Goal: Task Accomplishment & Management: Complete application form

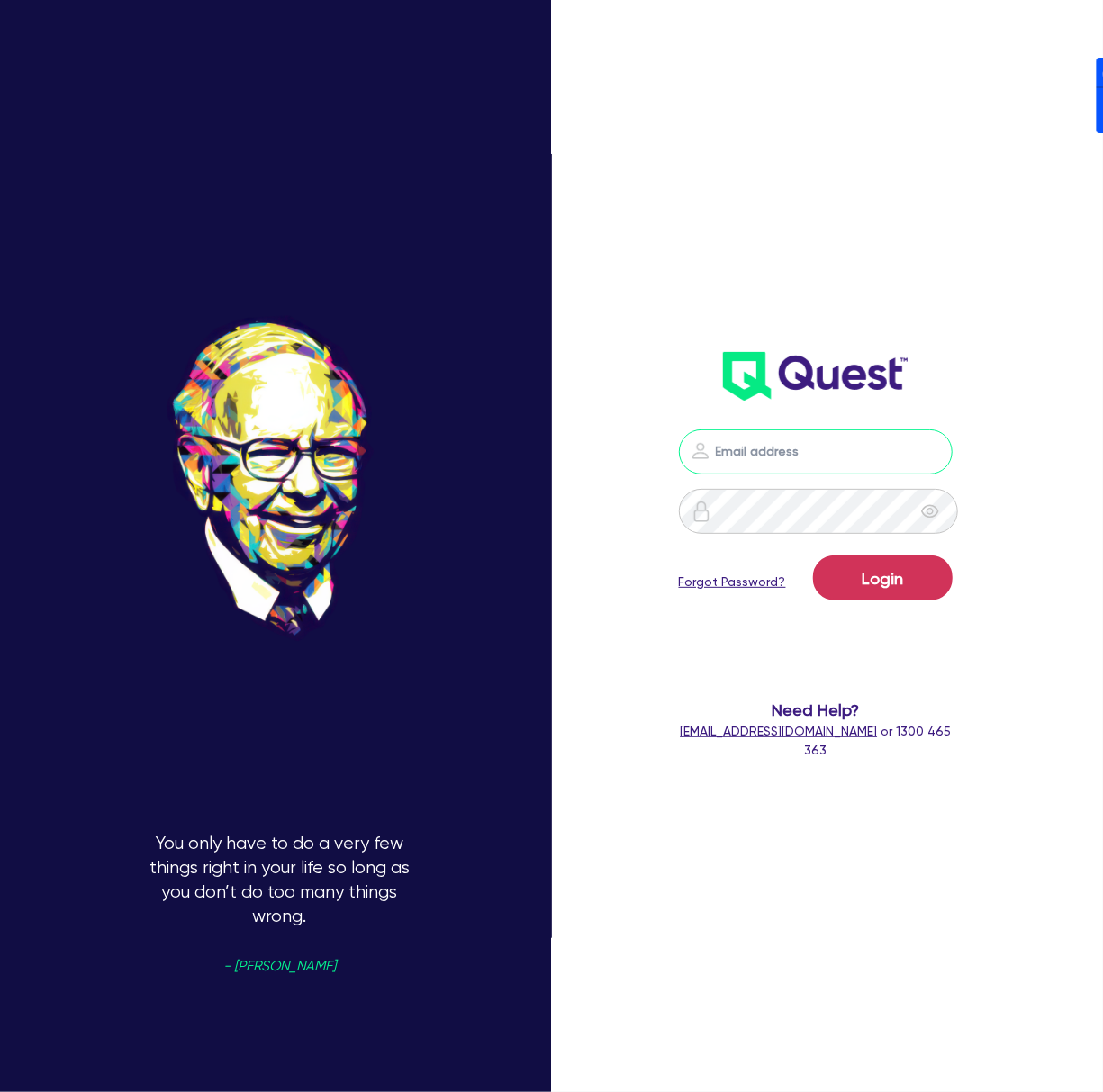
drag, startPoint x: 906, startPoint y: 457, endPoint x: 891, endPoint y: 427, distance: 33.5
click at [906, 457] on input "email" at bounding box center [815, 452] width 273 height 45
drag, startPoint x: 909, startPoint y: 323, endPoint x: 913, endPoint y: 357, distance: 34.2
click at [909, 323] on div "Login Forgot Password? Need Help? [EMAIL_ADDRESS][DOMAIN_NAME] or 1300 465 363" at bounding box center [815, 367] width 310 height 820
click at [816, 479] on nordpass-icon at bounding box center [816, 479] width 0 height 0
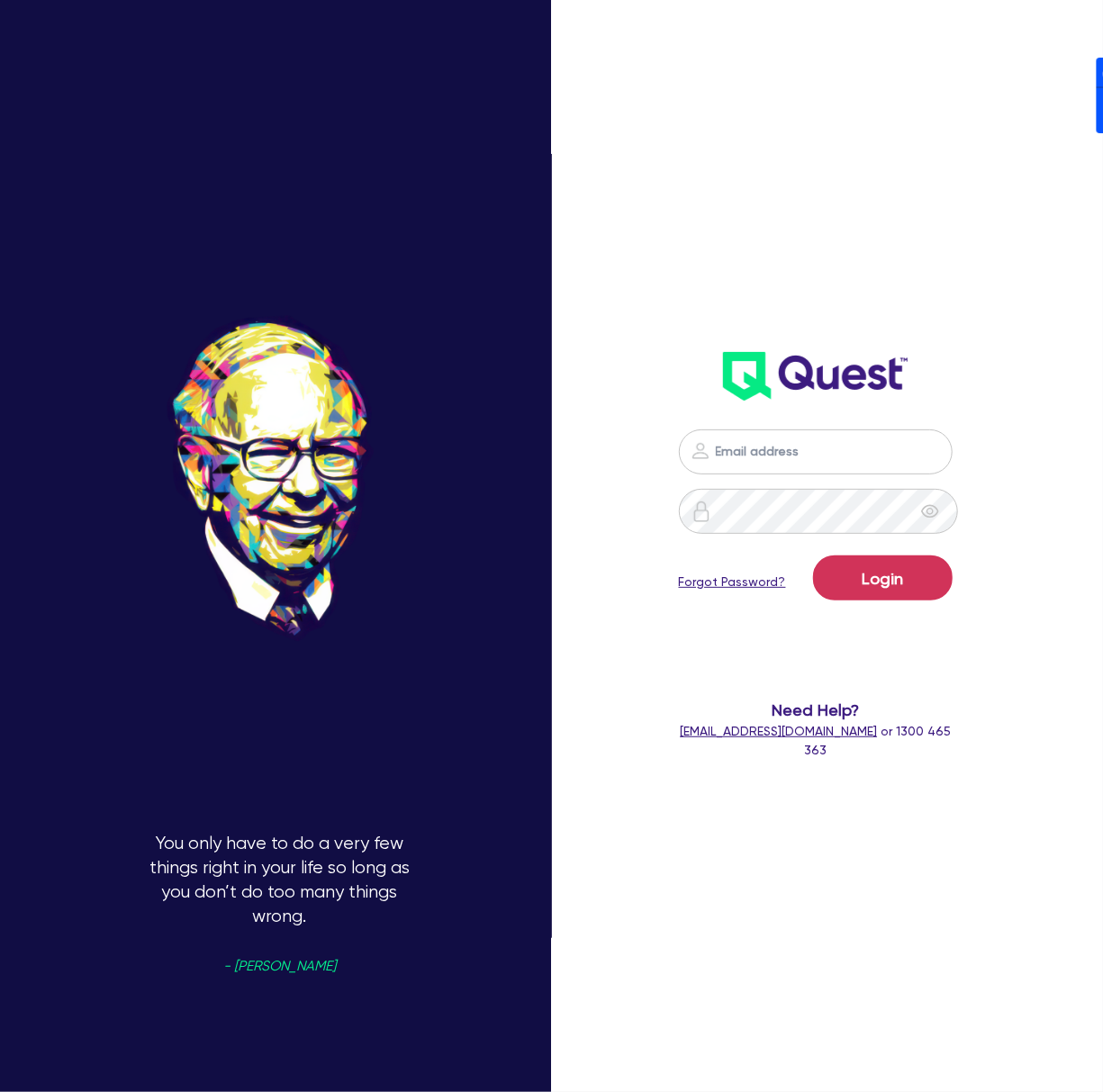
click at [0, 1091] on nordpass-autofill-portal at bounding box center [0, 1092] width 0 height 0
type input "[PERSON_NAME][EMAIL_ADDRESS][DOMAIN_NAME]"
click at [890, 580] on button "Login" at bounding box center [883, 578] width 140 height 45
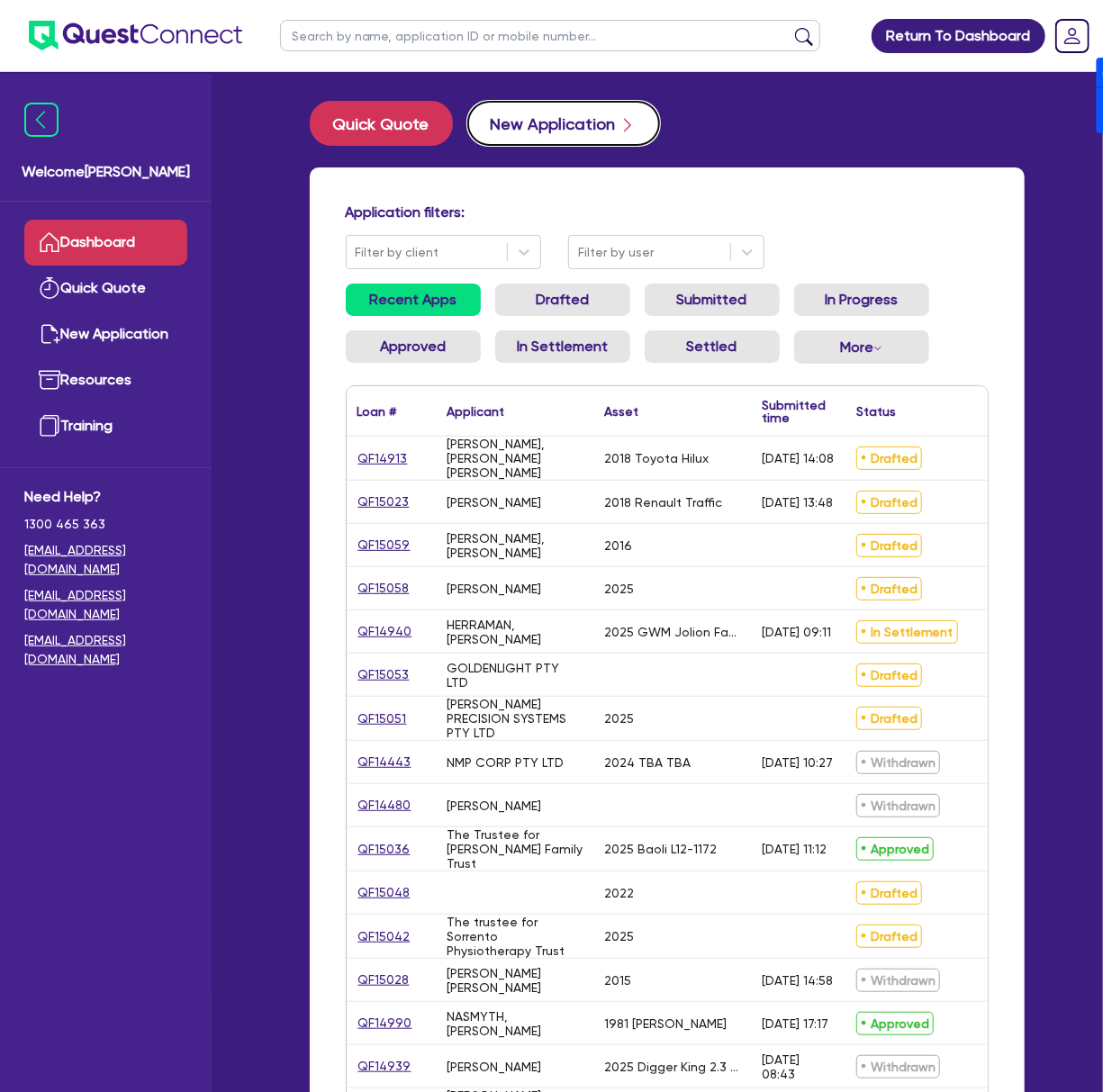
click at [567, 109] on button "New Application" at bounding box center [563, 124] width 193 height 45
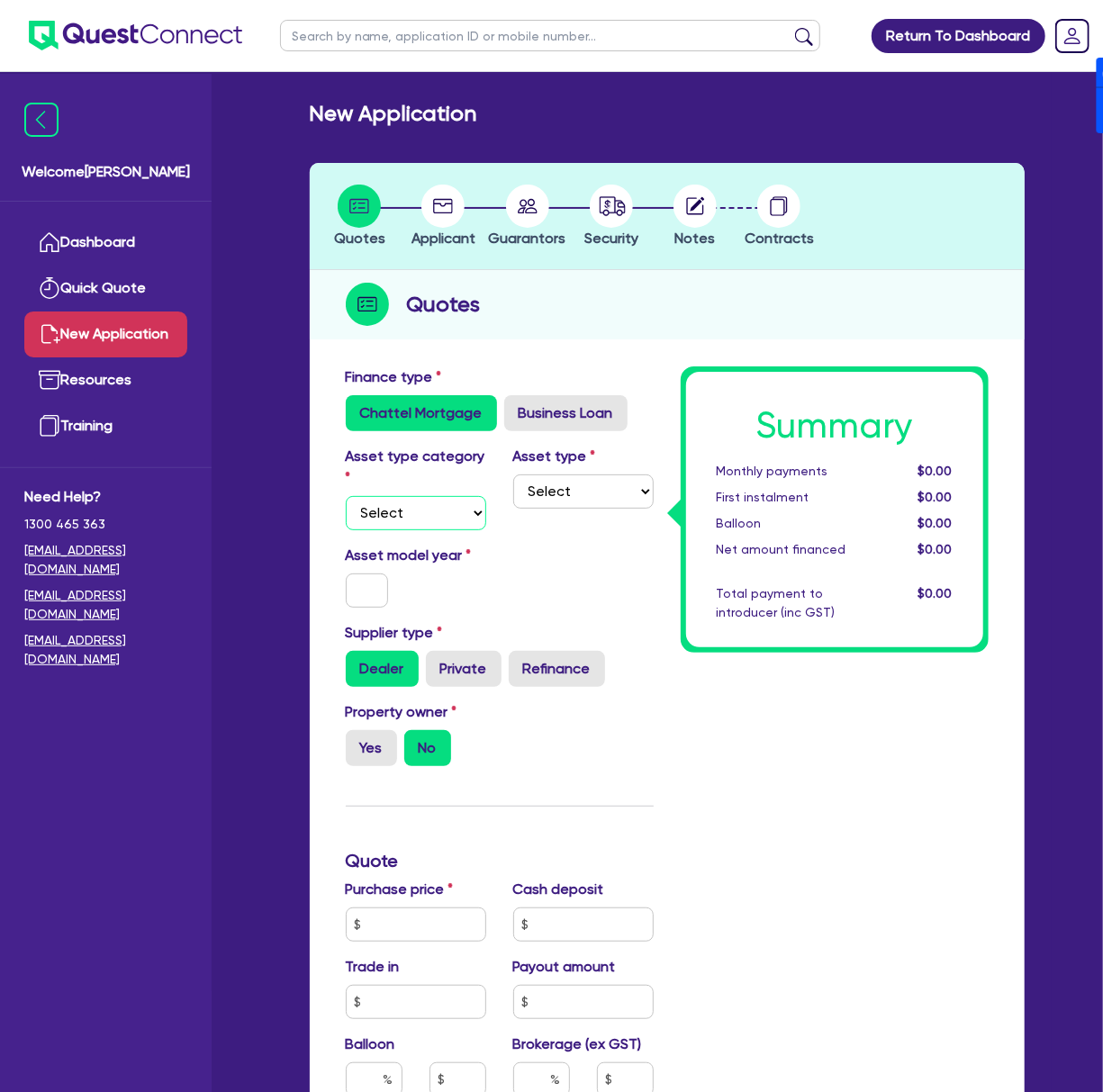
drag, startPoint x: 416, startPoint y: 510, endPoint x: 416, endPoint y: 526, distance: 16.0
click at [416, 510] on select "Select Cars and light trucks Primary assets Secondary assets Tertiary assets" at bounding box center [416, 513] width 141 height 35
select select "CARS_AND_LIGHT_TRUCKS"
click at [346, 496] on select "Select Cars and light trucks Primary assets Secondary assets Tertiary assets" at bounding box center [416, 513] width 141 height 35
click at [562, 505] on select "Select Passenger vehicles Vans and utes Light trucks up to 4.5 tonne" at bounding box center [583, 491] width 141 height 35
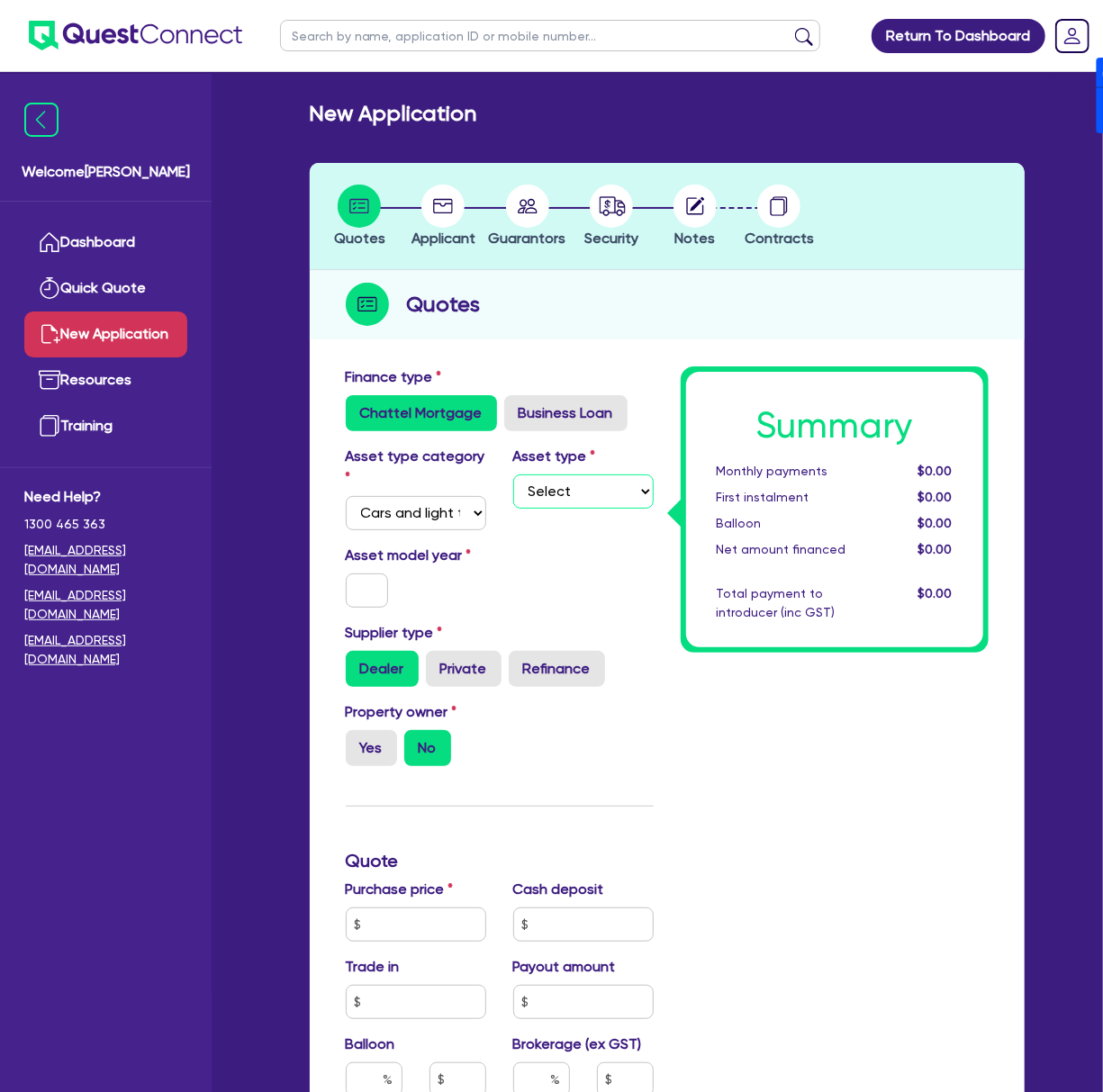
select select "PASSENGER_VEHICLES"
click at [513, 474] on select "Select Passenger vehicles Vans and utes Light trucks up to 4.5 tonne" at bounding box center [583, 491] width 141 height 35
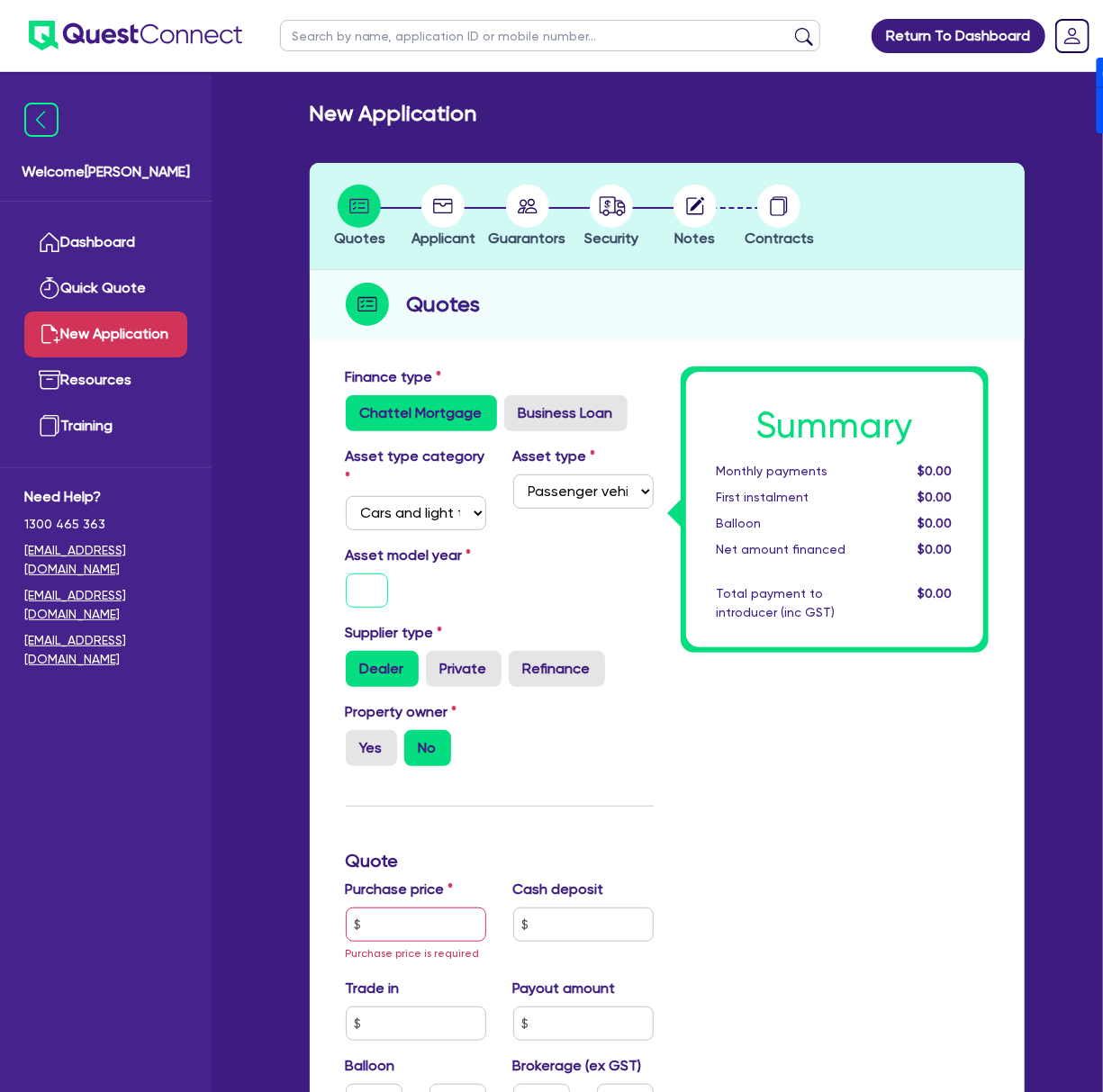
click at [373, 585] on input "text" at bounding box center [368, 591] width 44 height 35
type input "2016"
click at [350, 744] on label "Yes" at bounding box center [372, 749] width 51 height 36
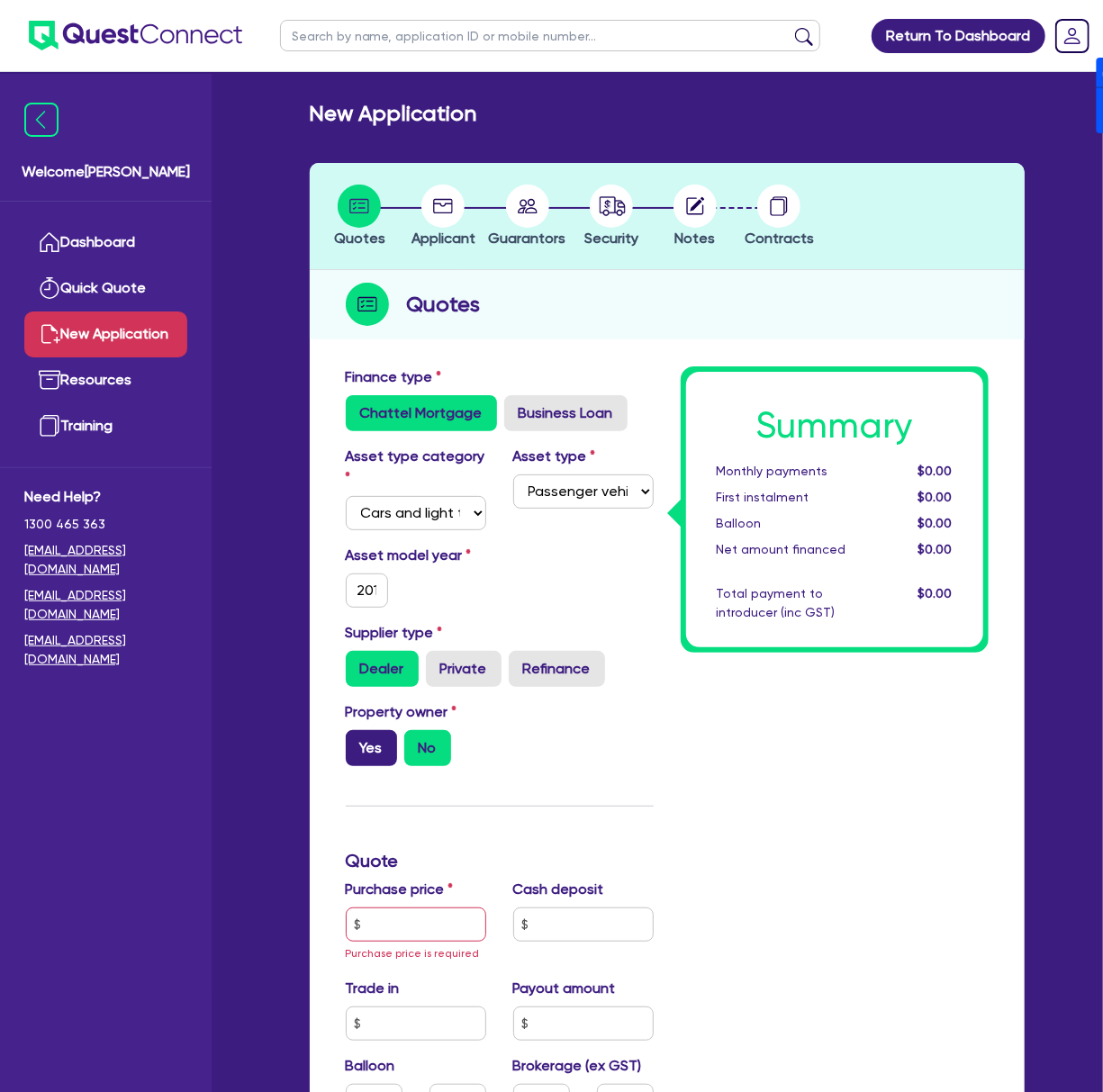
click at [350, 742] on input "Yes" at bounding box center [352, 736] width 12 height 12
radio input "true"
click at [438, 926] on input "text" at bounding box center [416, 925] width 141 height 35
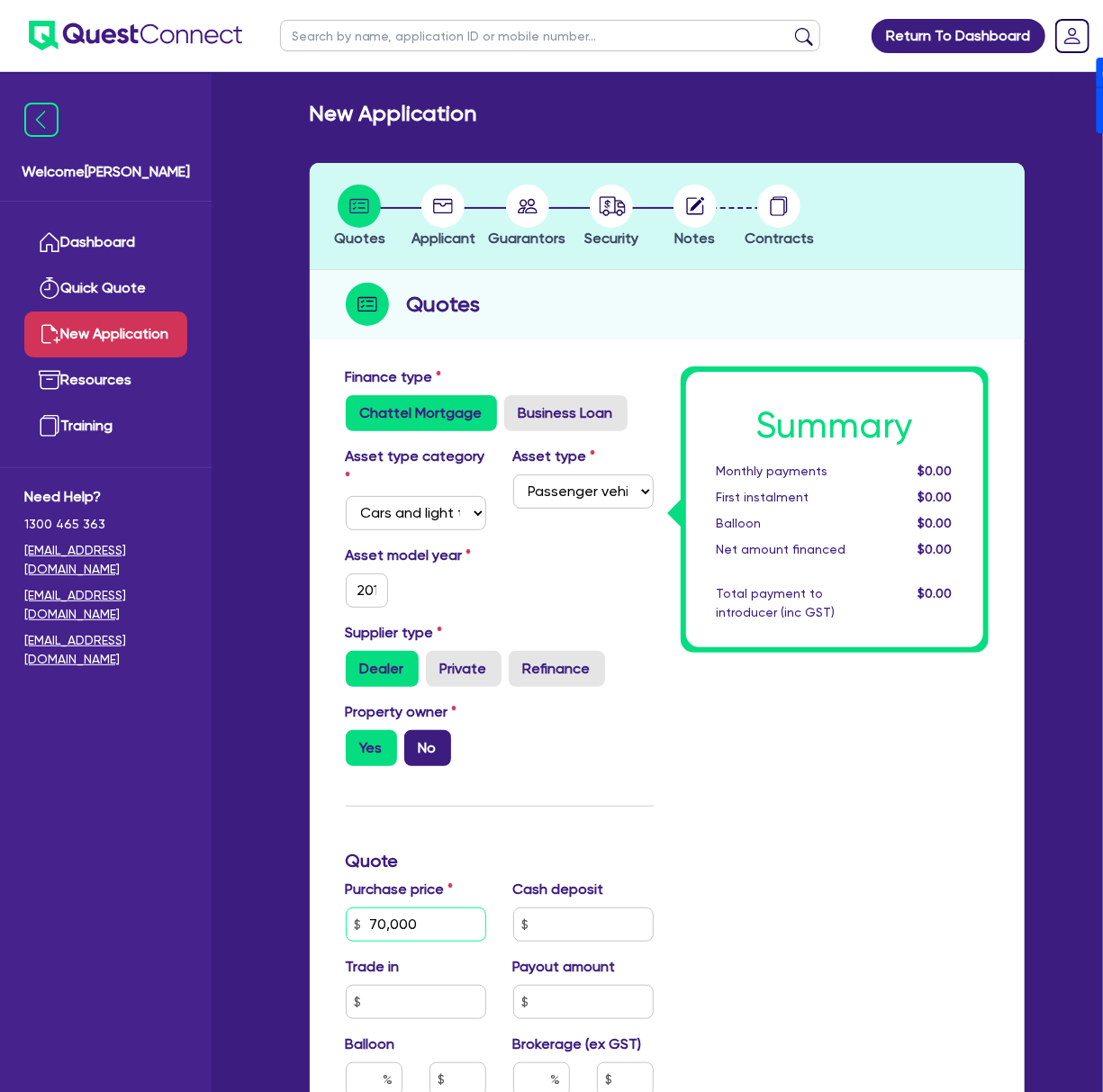
type input "70,000"
click at [431, 747] on label "No" at bounding box center [428, 749] width 47 height 36
click at [416, 742] on input "No" at bounding box center [410, 736] width 12 height 12
radio input "true"
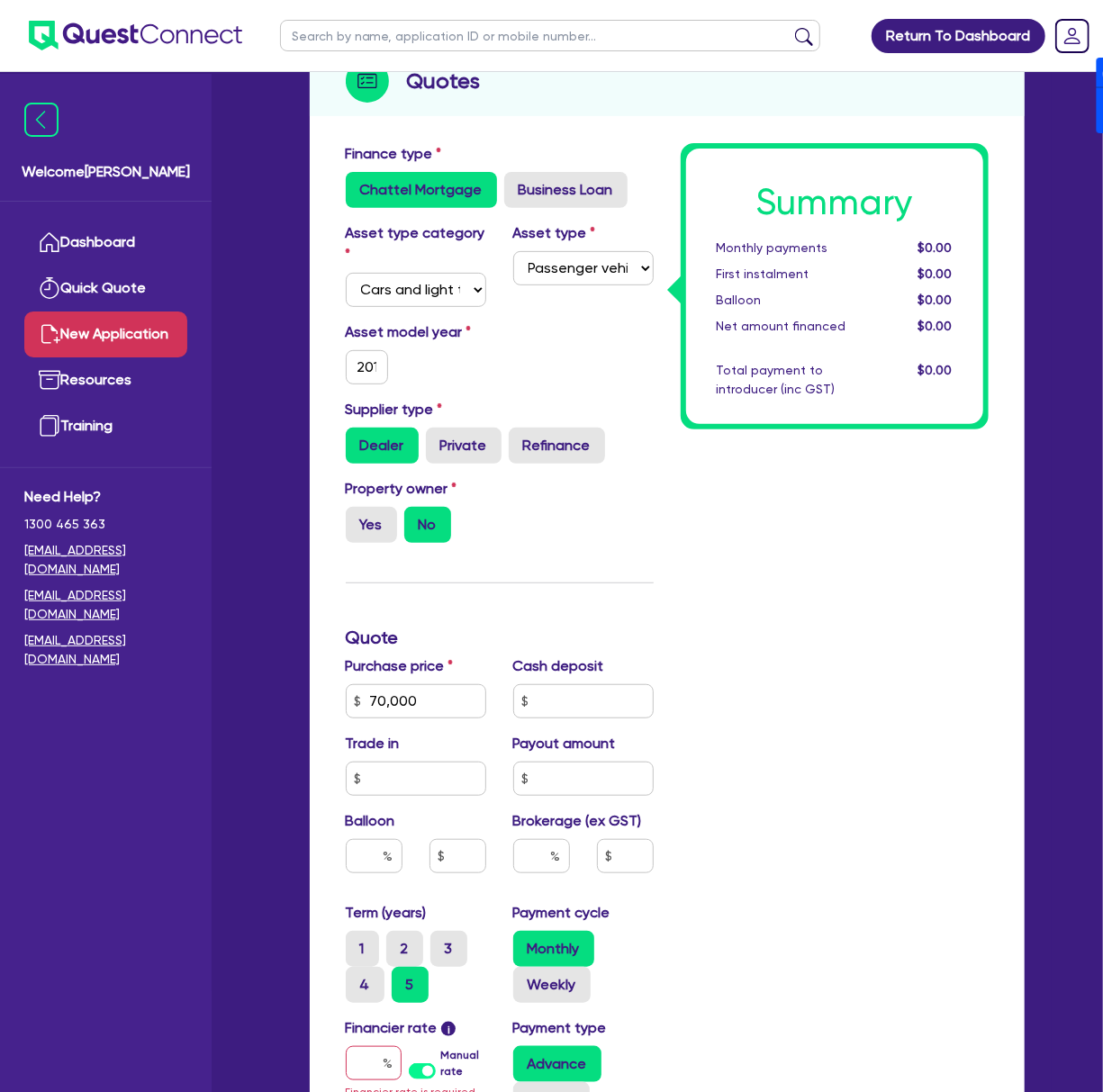
scroll to position [240, 0]
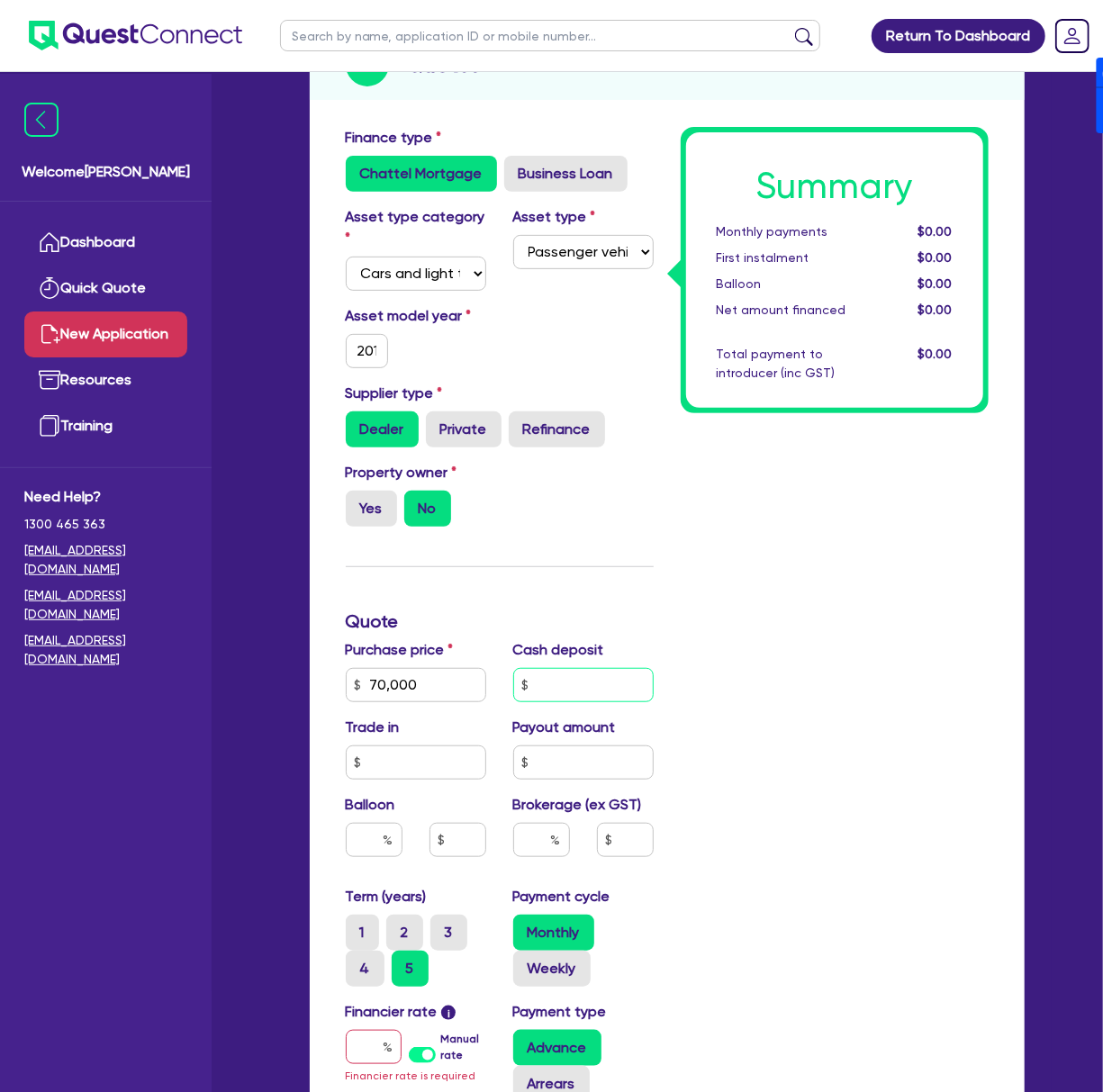
click at [602, 696] on input "text" at bounding box center [583, 685] width 141 height 35
type input "14,000"
click at [546, 839] on input "text" at bounding box center [542, 840] width 56 height 35
type input "4"
click at [769, 853] on div "Summary Monthly payments $0.00 First instalment $0.00 Balloon $0.00 Net amount …" at bounding box center [834, 732] width 335 height 1211
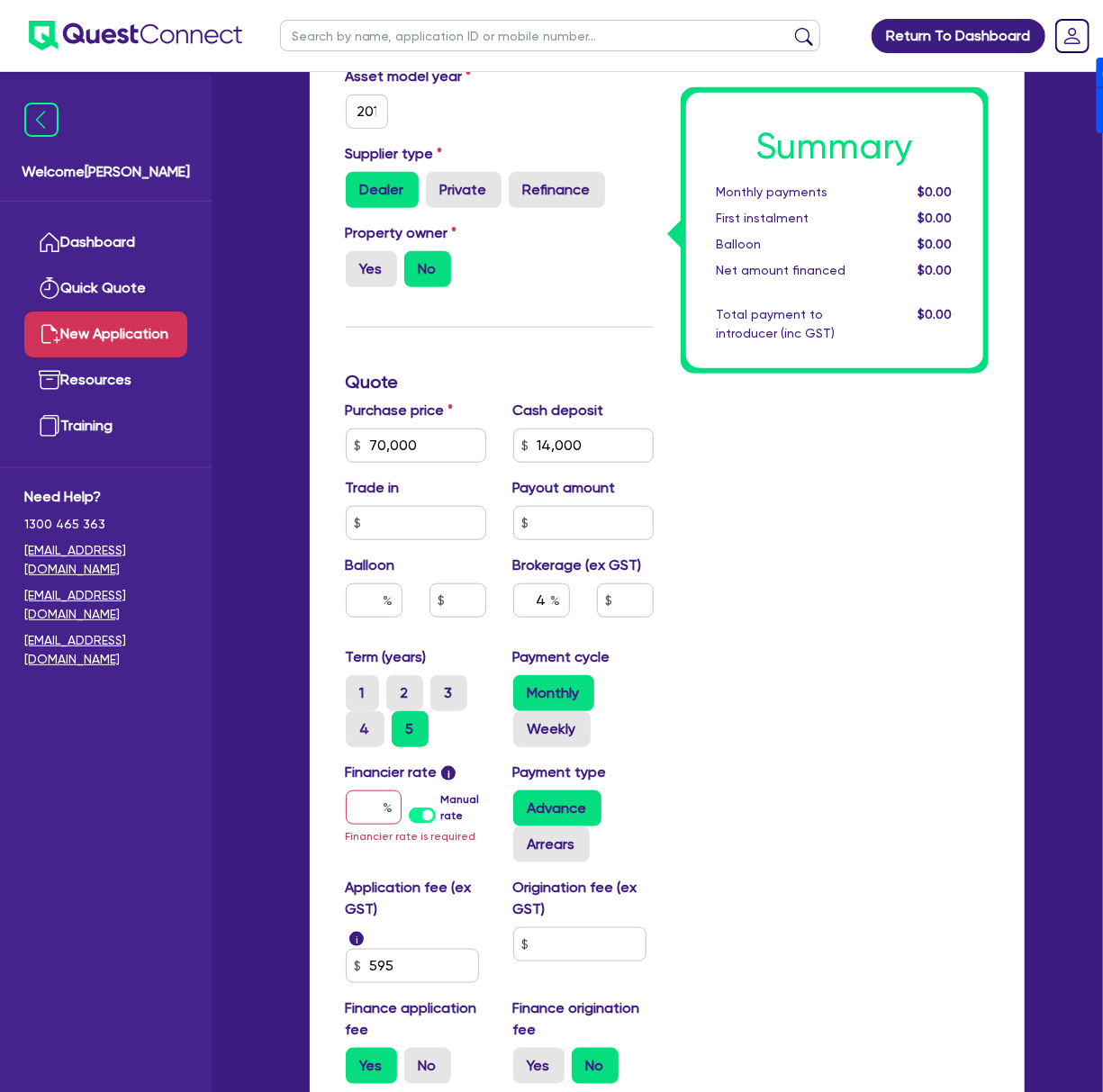
scroll to position [480, 0]
click at [441, 821] on label "Manual rate" at bounding box center [463, 807] width 45 height 33
click at [0, 0] on input "Manual rate" at bounding box center [0, 0] width 0 height 0
type input "2,266.18"
type input "17"
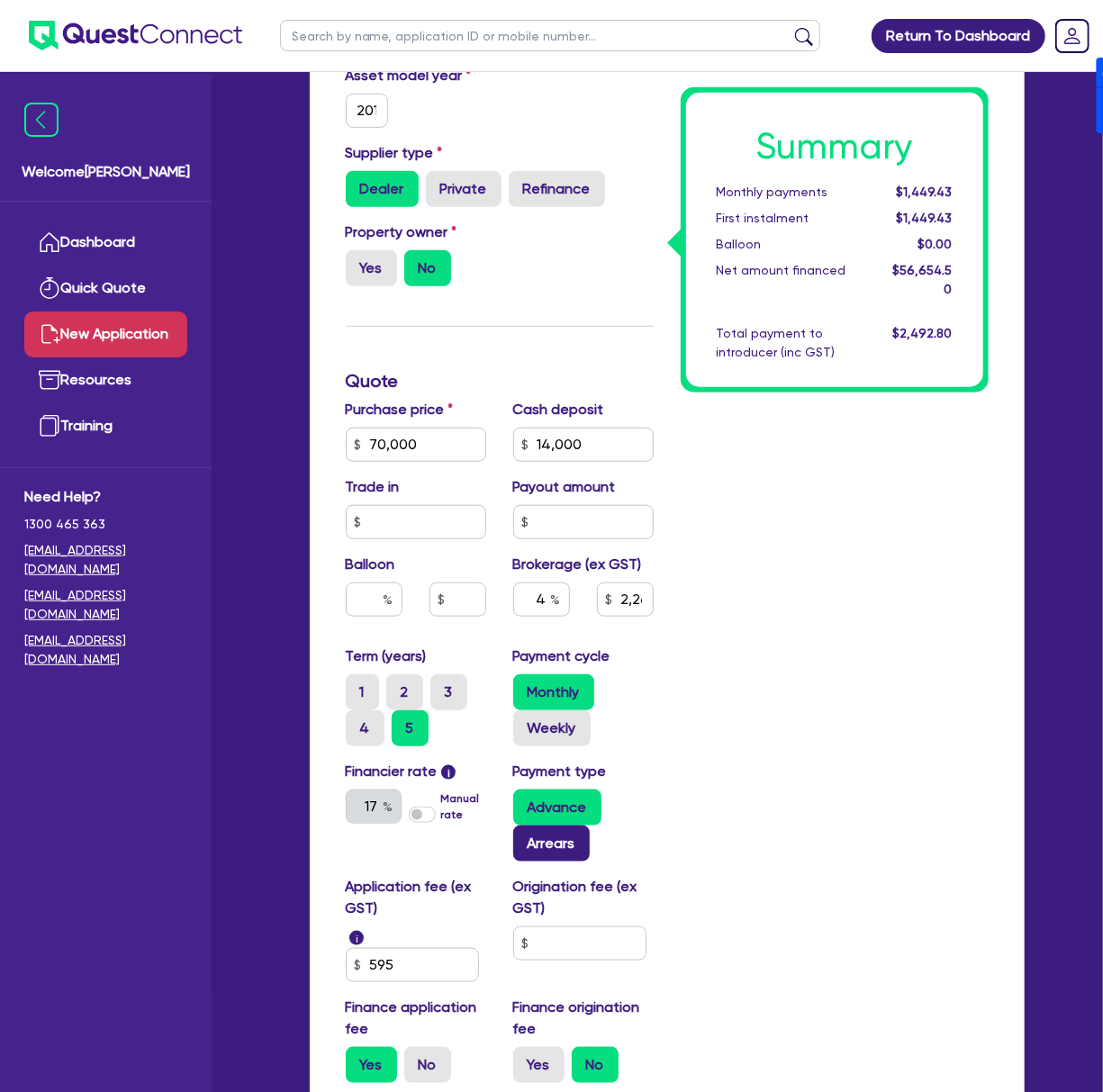
click at [576, 860] on label "Arrears" at bounding box center [552, 844] width 76 height 36
click at [525, 838] on input "Arrears" at bounding box center [519, 831] width 12 height 12
radio input "true"
type input "2,266.18"
click at [595, 942] on input "text" at bounding box center [580, 944] width 134 height 35
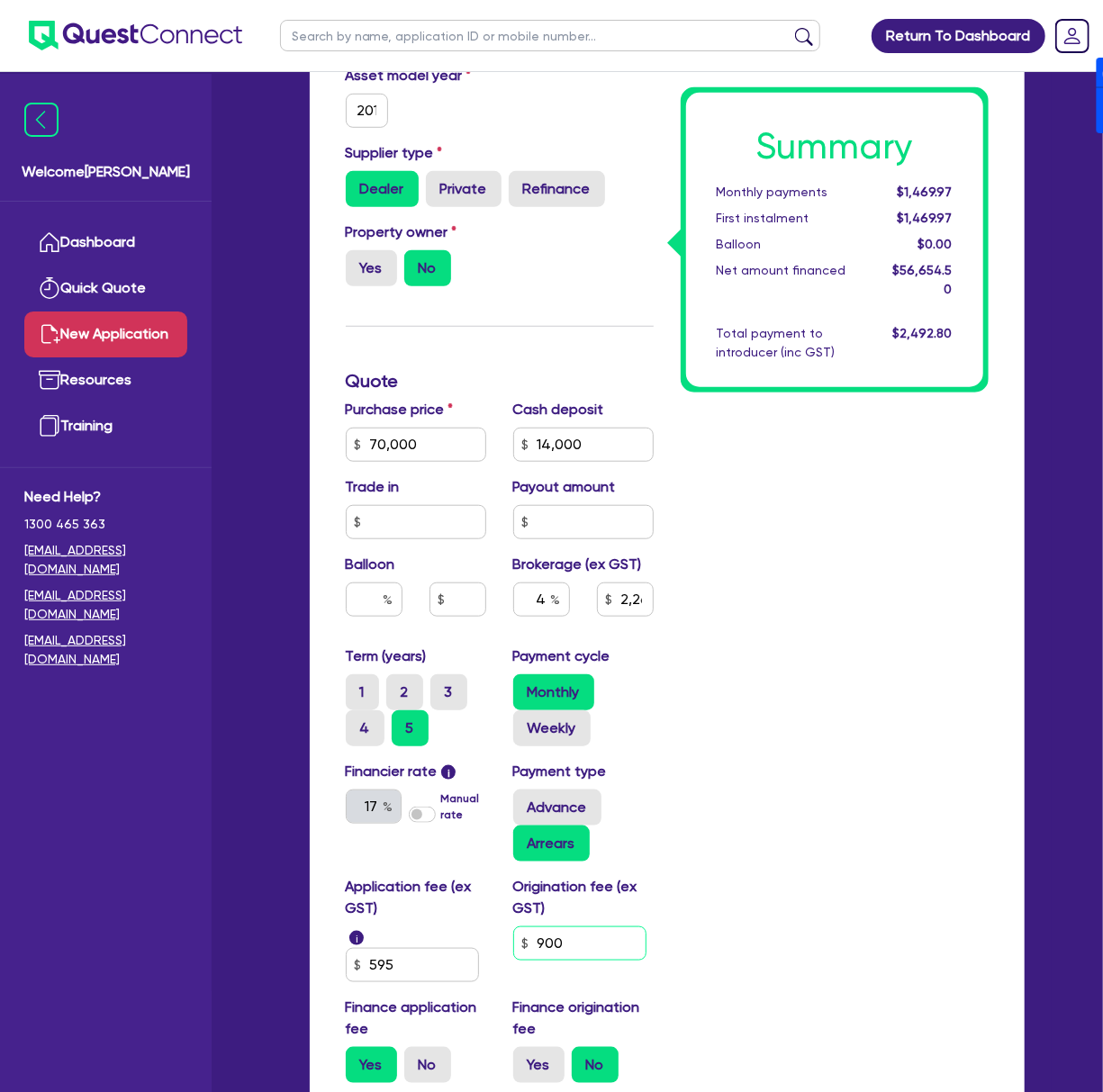
type input "900"
click at [846, 798] on div "Summary Monthly payments $1,469.97 First instalment $1,469.97 Balloon $0.00 Net…" at bounding box center [834, 491] width 335 height 1211
type input "2,266.18"
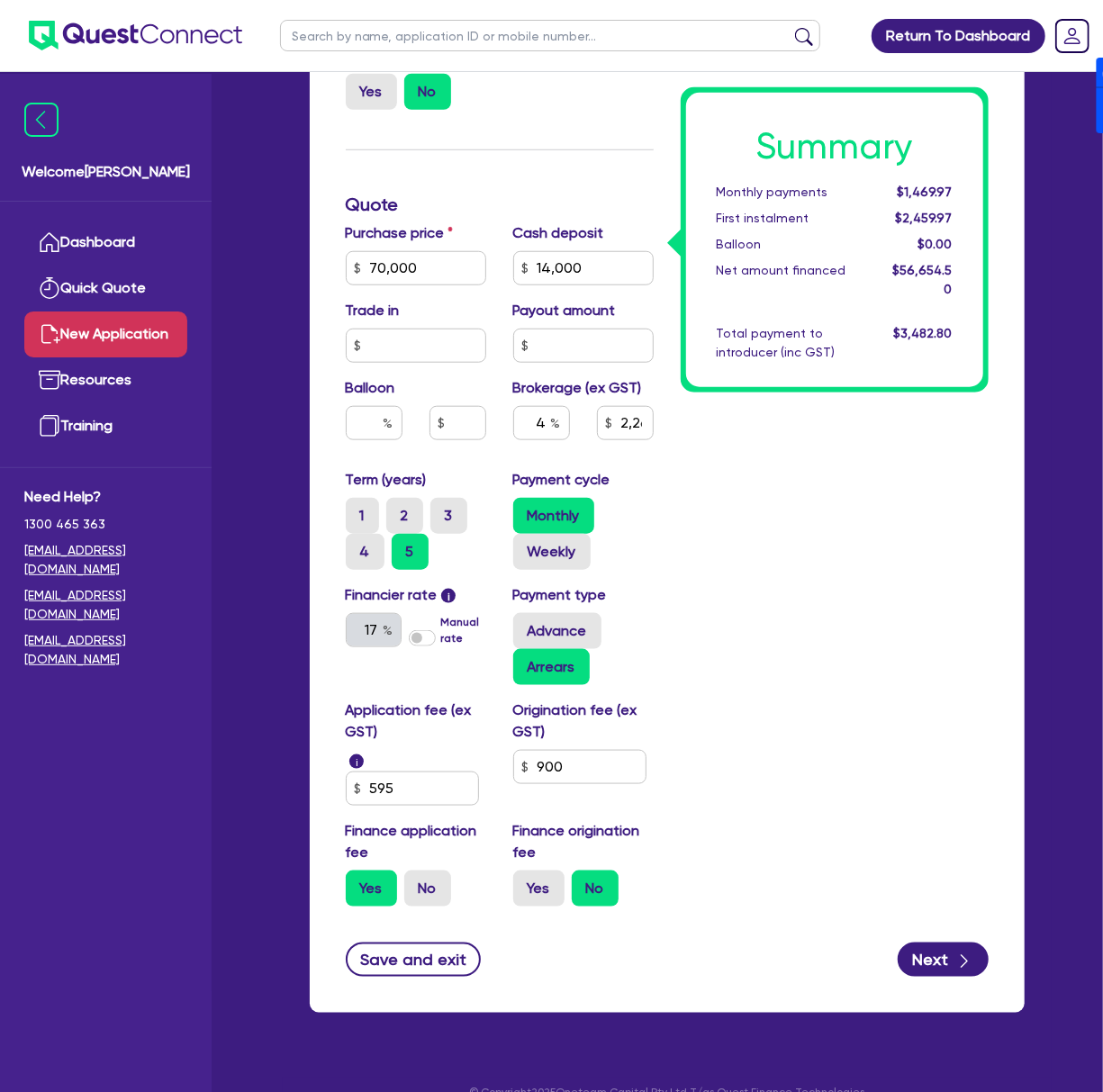
scroll to position [686, 0]
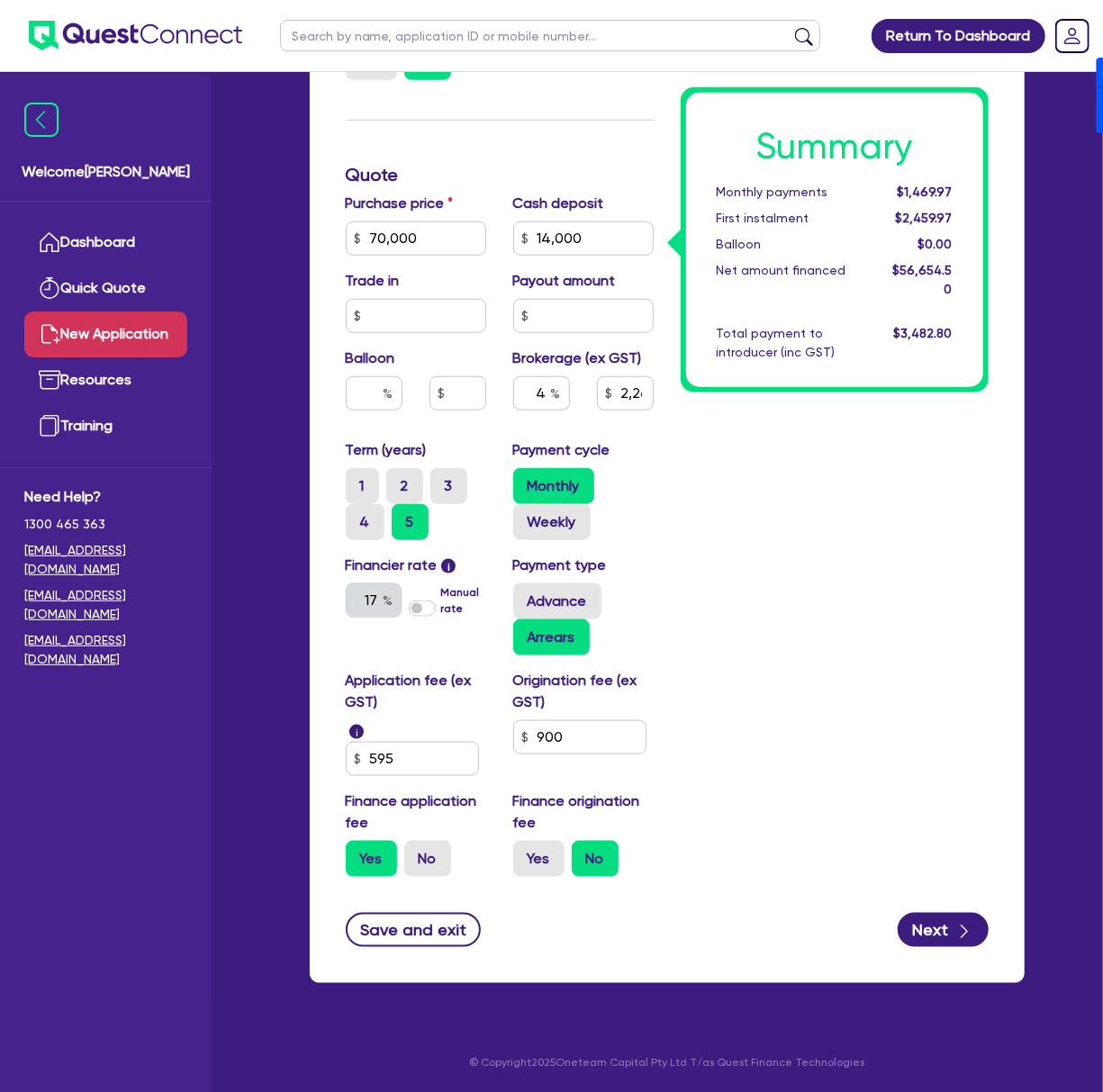
click at [541, 879] on div "Application fee (ex GST) i 595 Origination fee (ex GST) 900 Finance application…" at bounding box center [500, 780] width 335 height 222
click at [541, 860] on label "Yes" at bounding box center [539, 859] width 51 height 36
click at [525, 852] on input "Yes" at bounding box center [519, 847] width 12 height 12
radio input "true"
click at [954, 931] on div "button" at bounding box center [964, 929] width 20 height 23
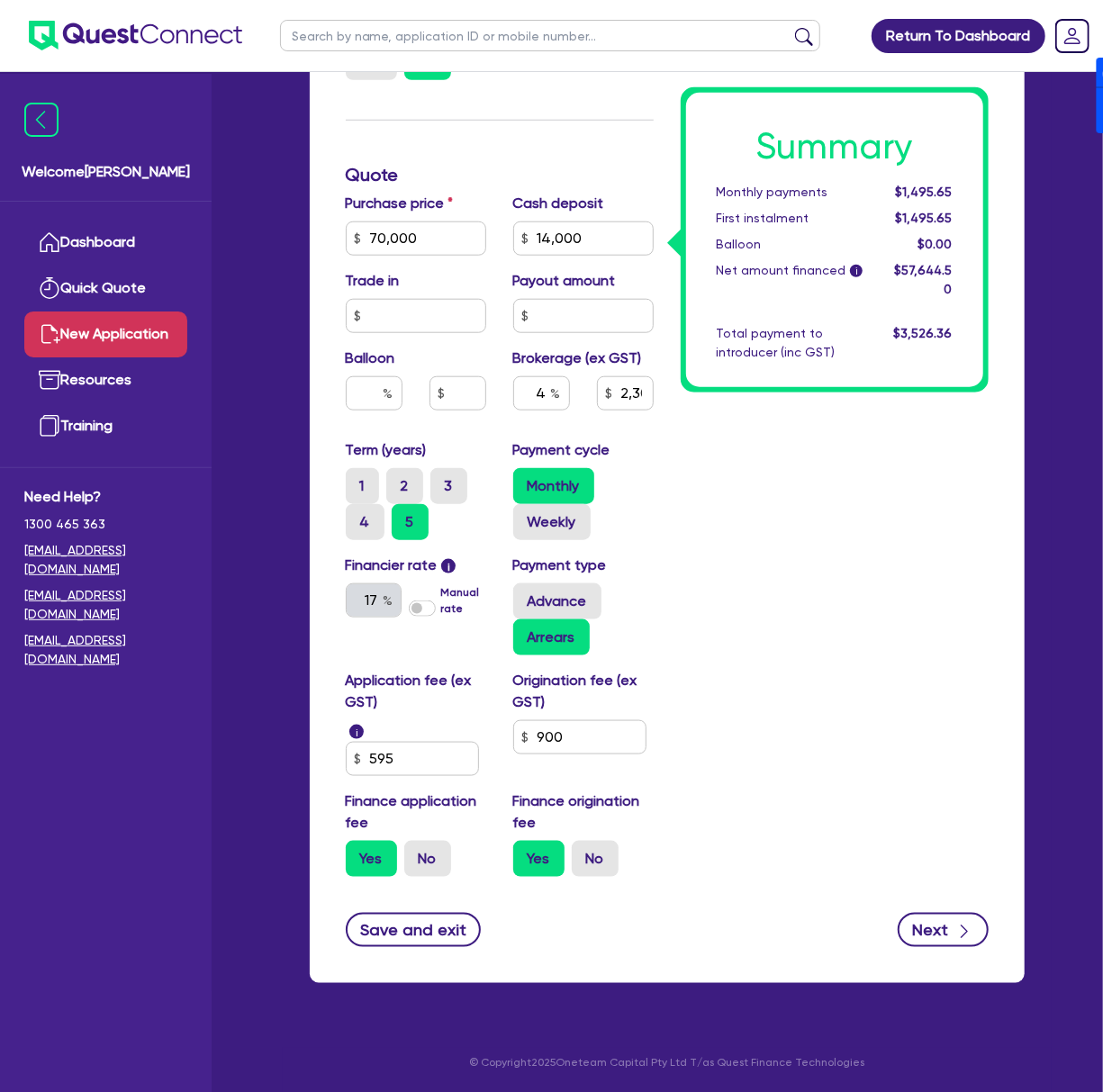
type input "2,305.78"
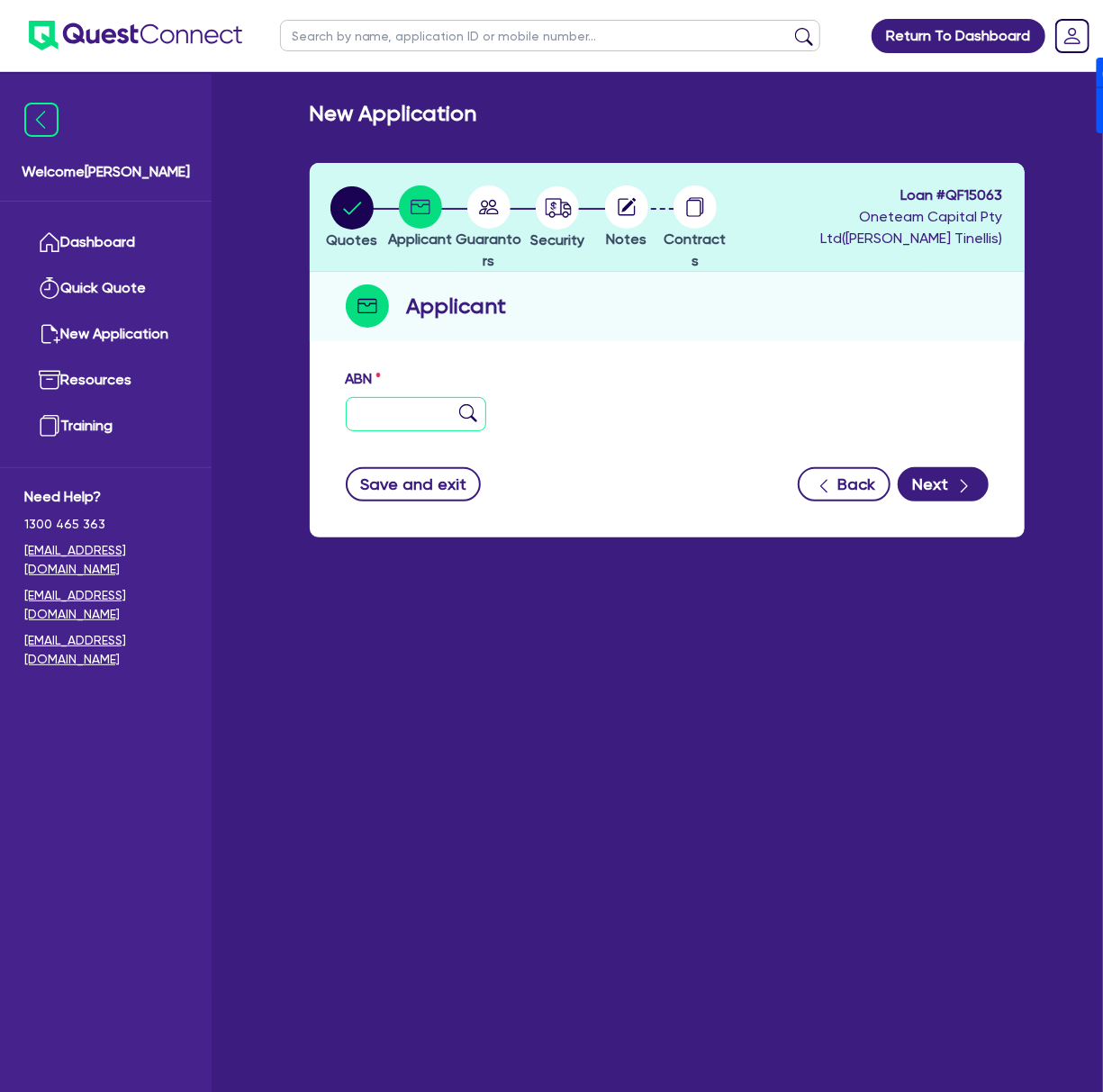
click at [407, 422] on input "text" at bounding box center [416, 414] width 141 height 35
type input "11 111 111 111"
click at [945, 494] on button "Next" at bounding box center [943, 484] width 91 height 35
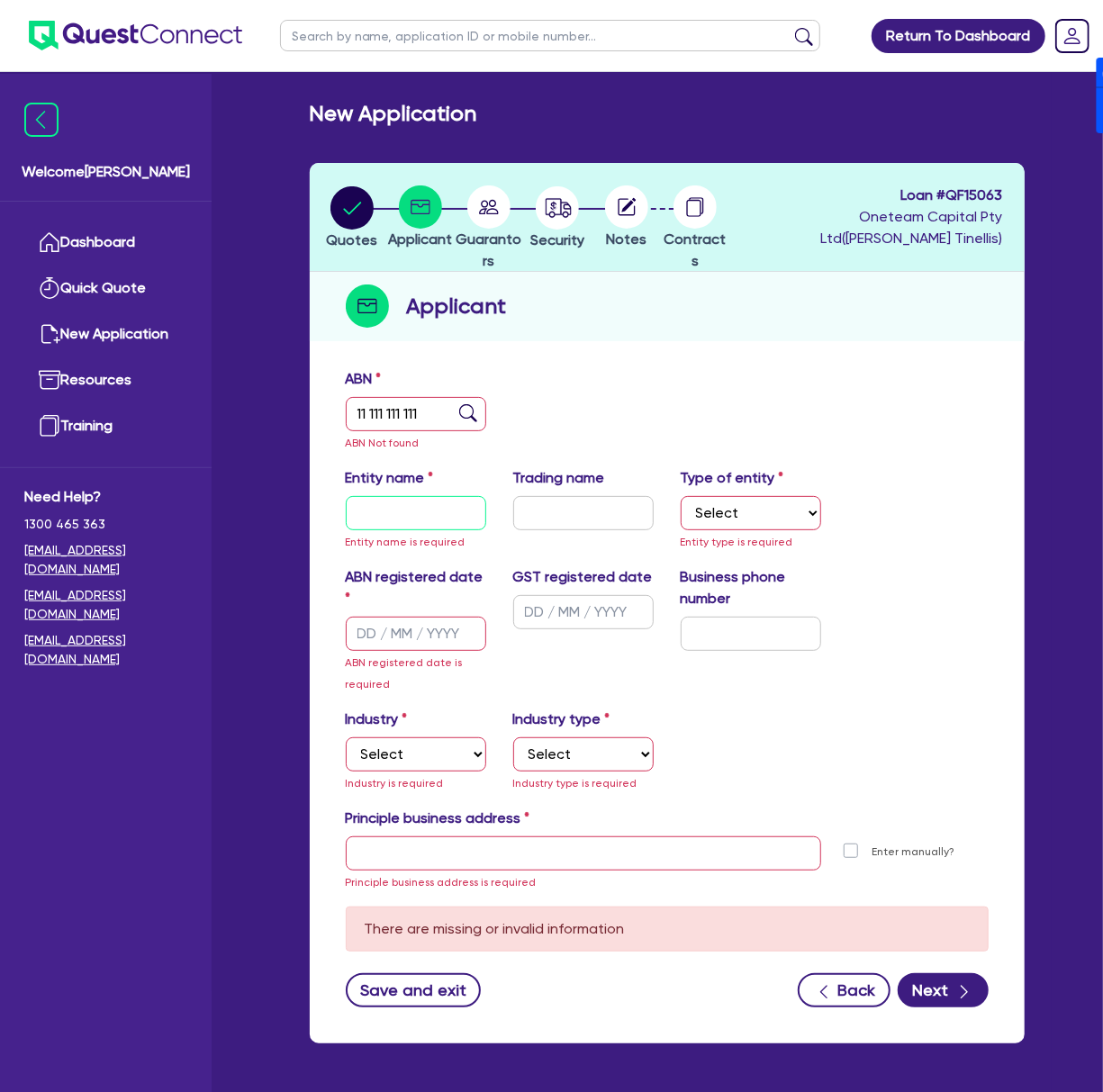
click at [422, 511] on input "text" at bounding box center [416, 513] width 141 height 35
type input "[PERSON_NAME]"
select select "SOLE_TRADER"
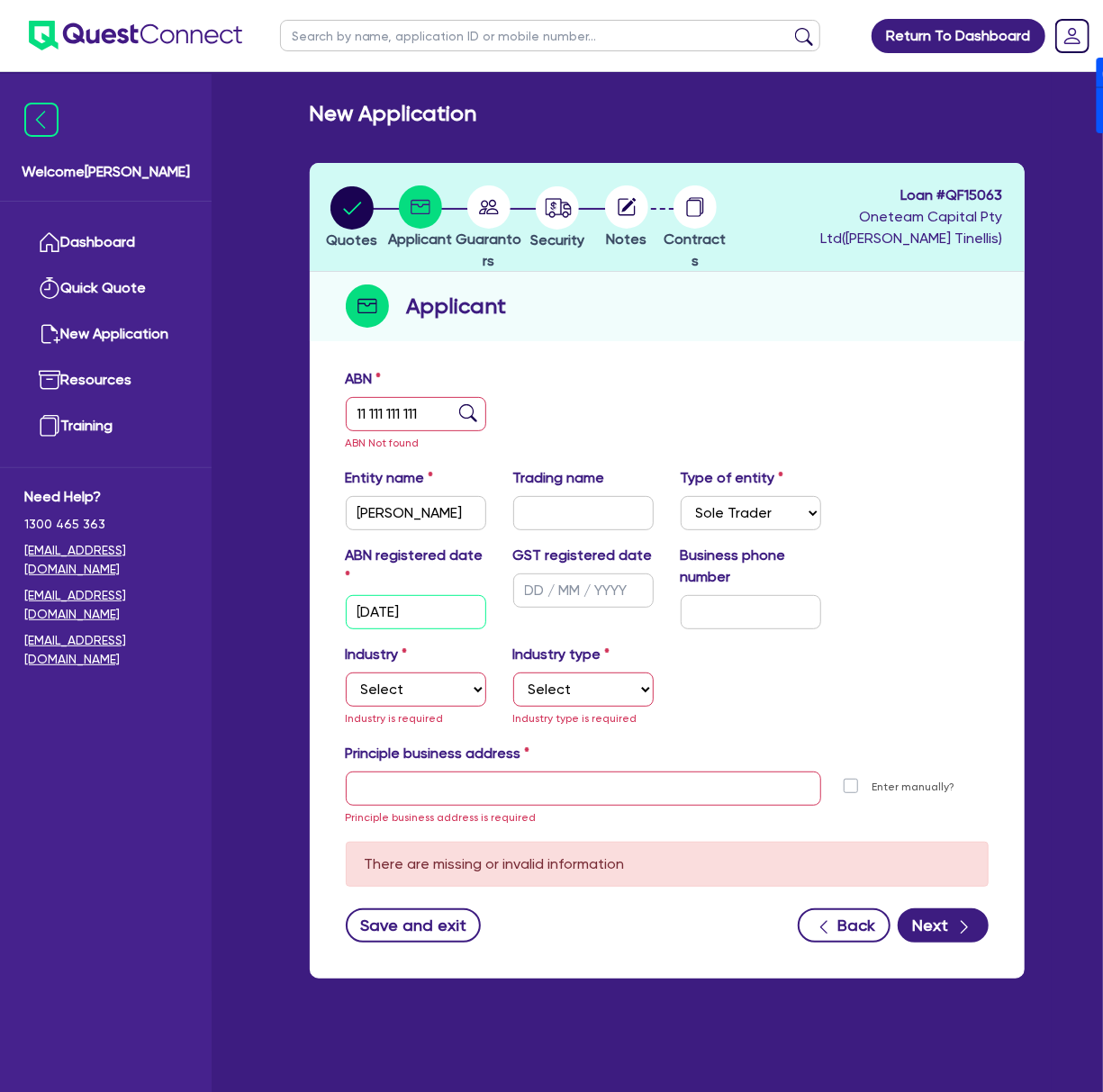
type input "[DATE]"
select select "ACCOMODATION_FOOD"
select select "HOTELS"
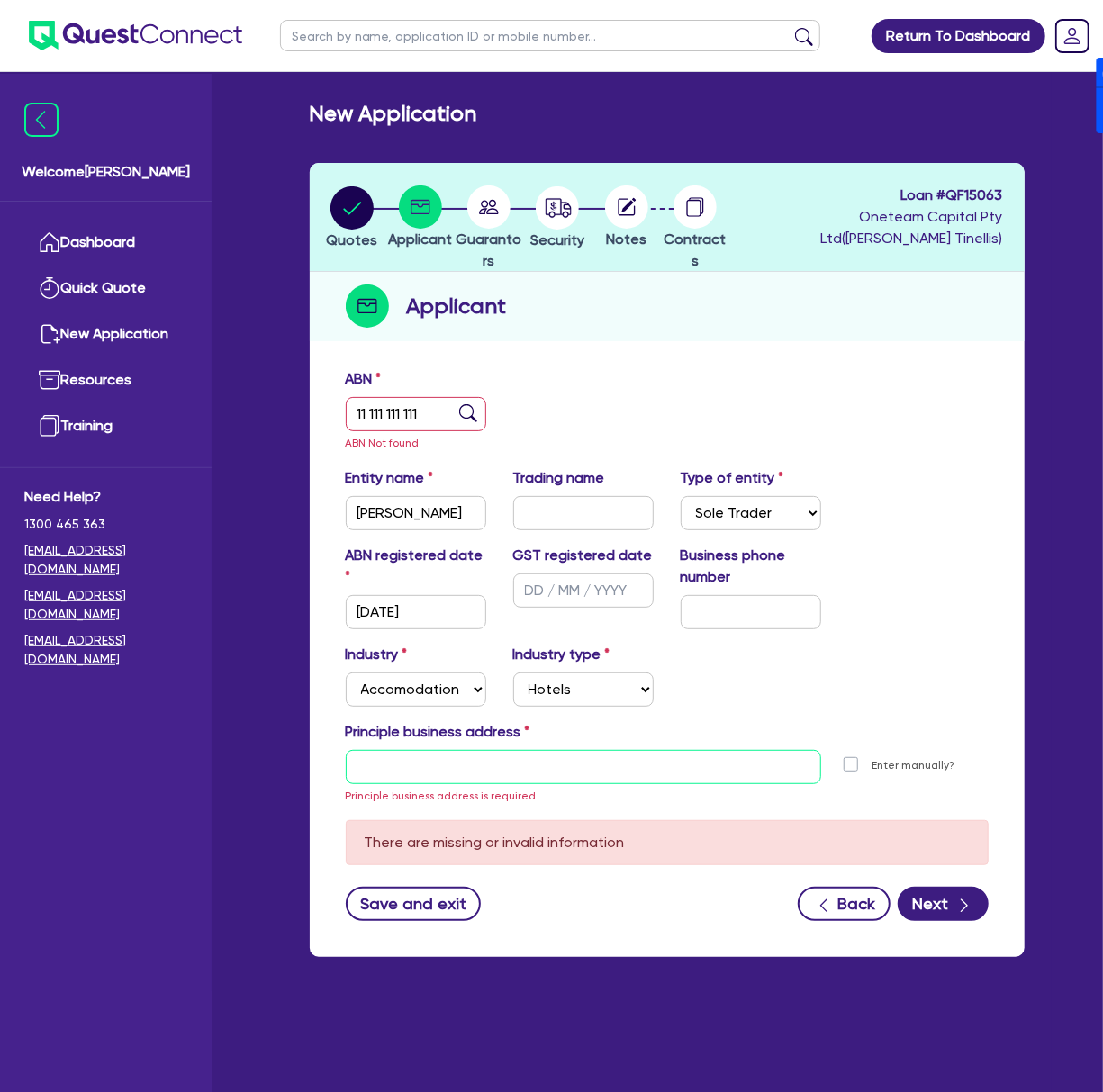
type input "[STREET_ADDRESS]"
type input "04 5035 5483"
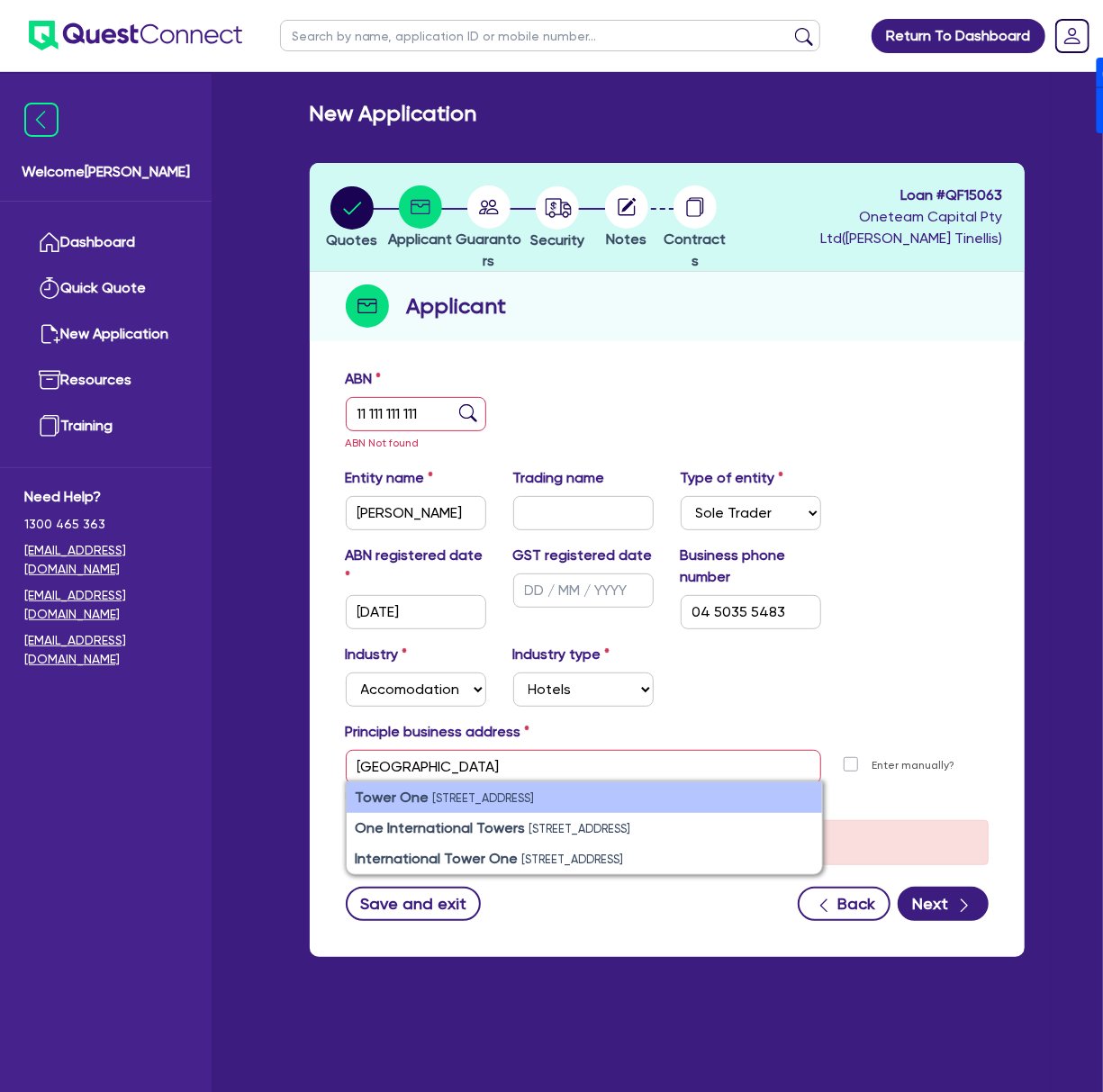
click at [535, 803] on small "[STREET_ADDRESS]" at bounding box center [484, 798] width 102 height 14
type input "[STREET_ADDRESS]"
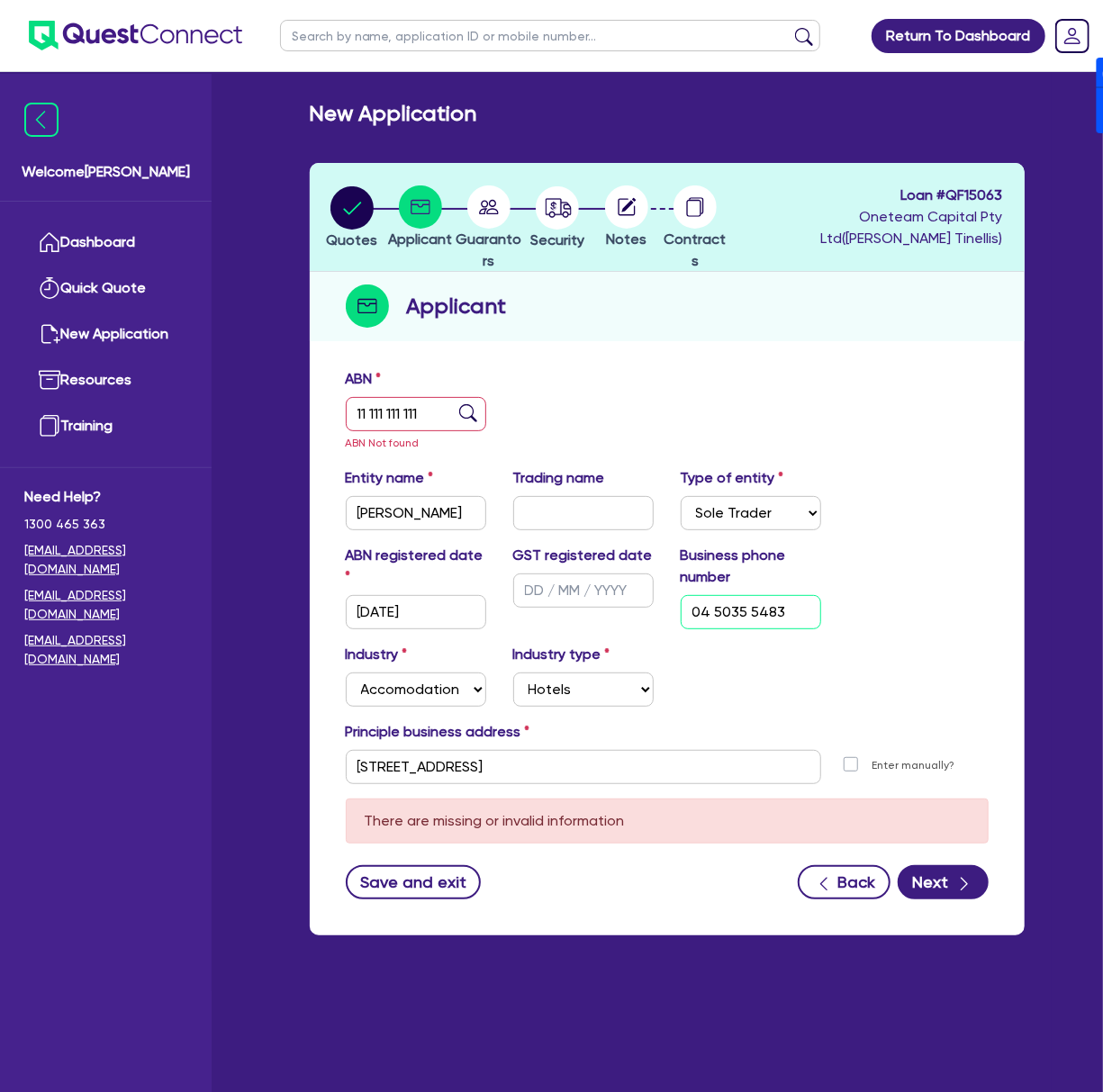
click at [757, 607] on input "04 5035 5483" at bounding box center [750, 612] width 141 height 35
type input "04 0136 9857"
click at [942, 880] on button "Next" at bounding box center [943, 882] width 91 height 35
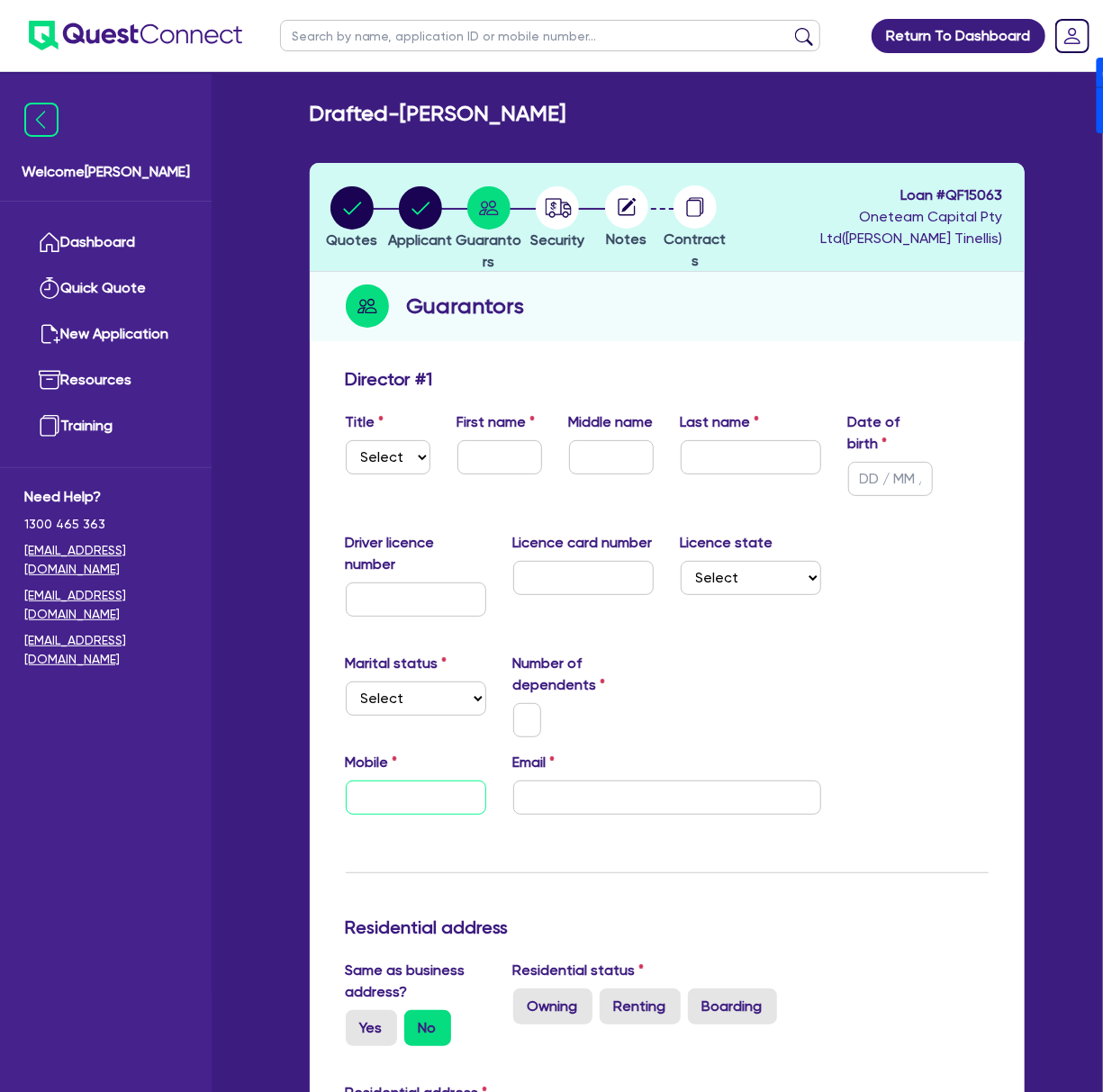
click at [396, 789] on input "text" at bounding box center [416, 798] width 141 height 35
paste input "0401 369 857"
click at [547, 807] on input "email" at bounding box center [667, 798] width 308 height 35
paste input "[EMAIL_ADDRESS][DOMAIN_NAME]"
type input "0401 369 857"
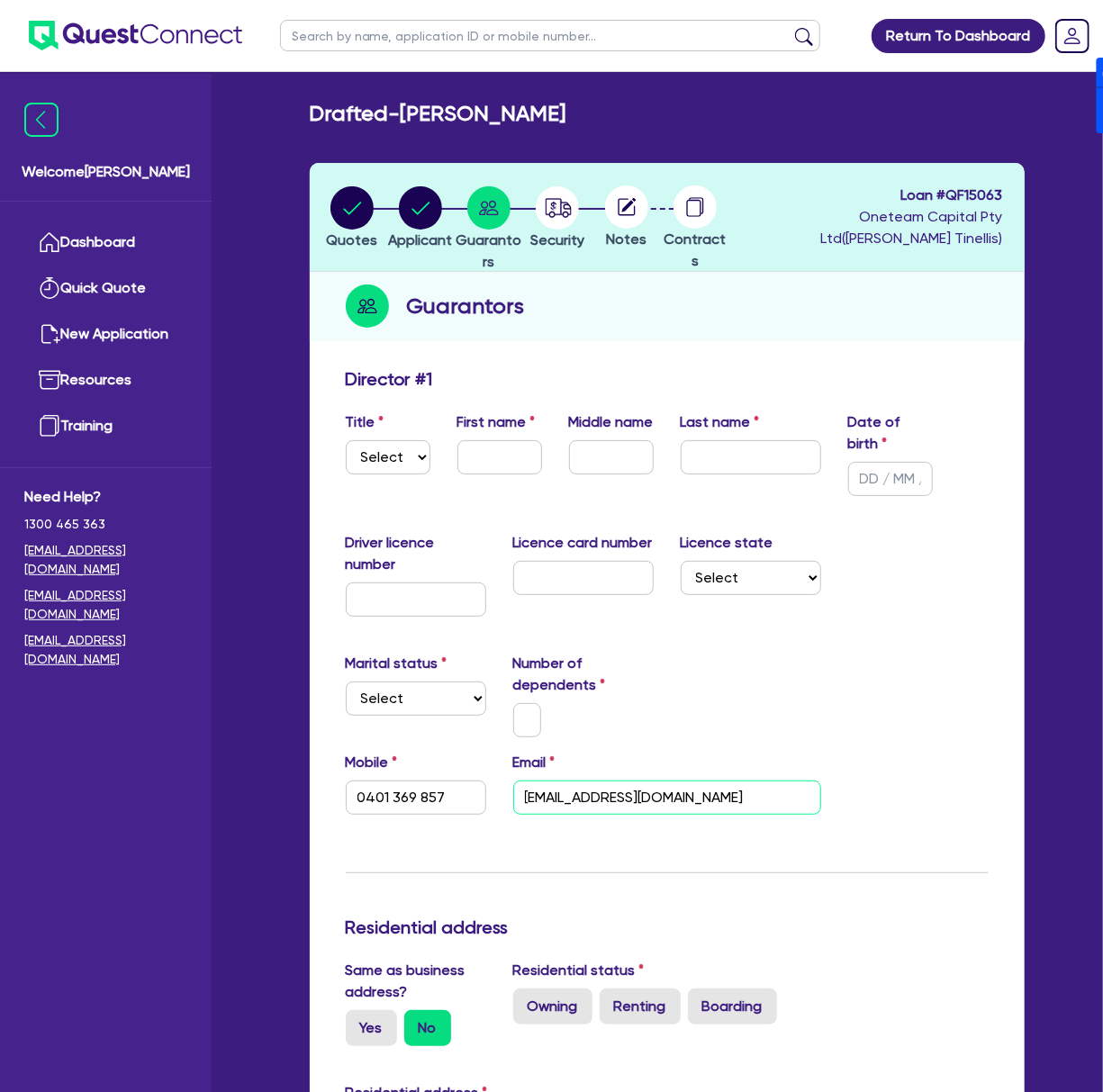
type input "[EMAIL_ADDRESS][DOMAIN_NAME]"
click at [412, 690] on select "Select Single Married De Facto / Partner" at bounding box center [416, 699] width 141 height 35
select select "SINGLE"
click at [346, 681] on select "Select Single Married De Facto / Partner" at bounding box center [416, 699] width 141 height 35
type input "0401 369 857"
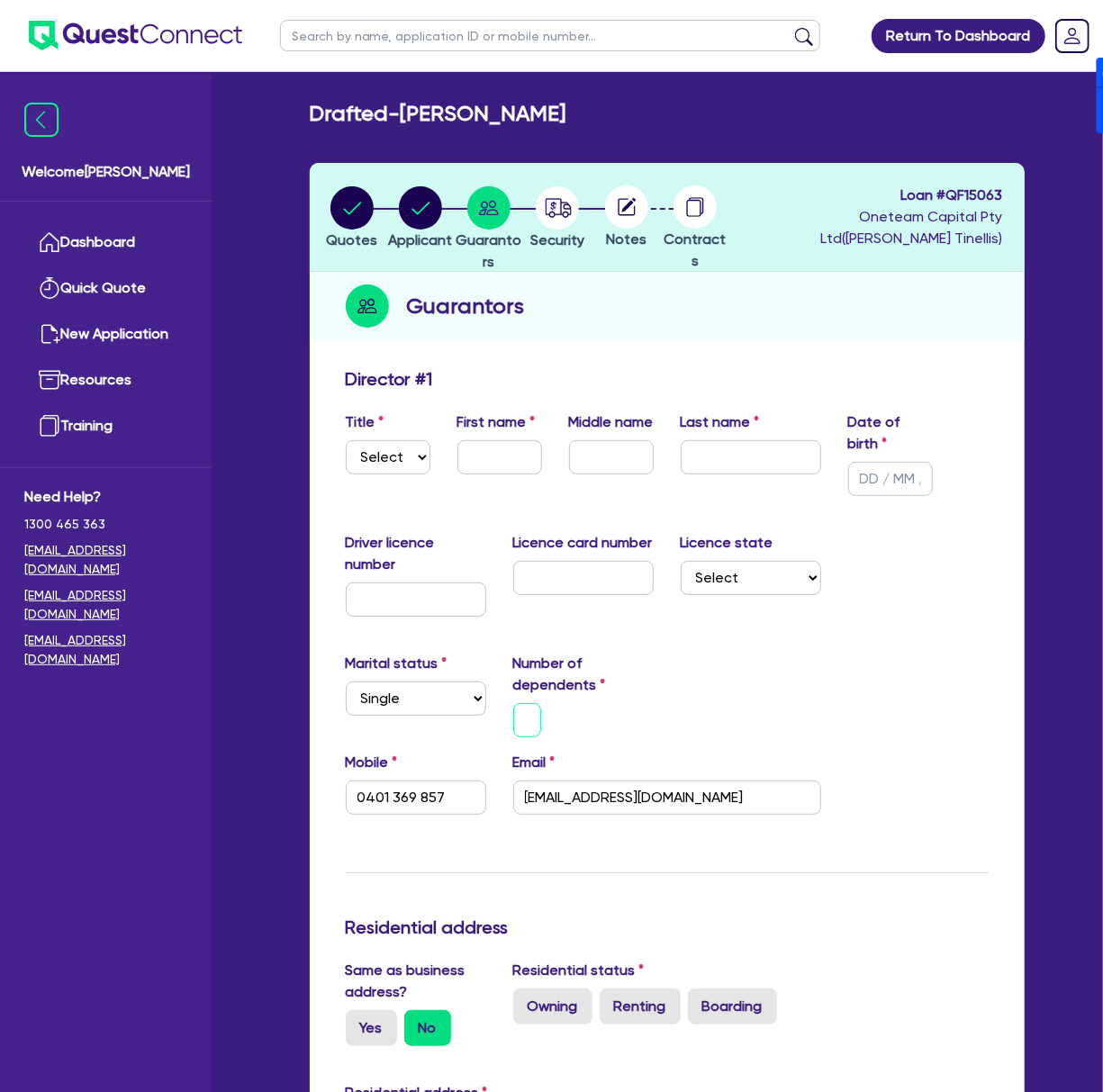
click at [530, 731] on input "text" at bounding box center [528, 720] width 29 height 35
type input "0"
type input "0401 369 857"
type input "0"
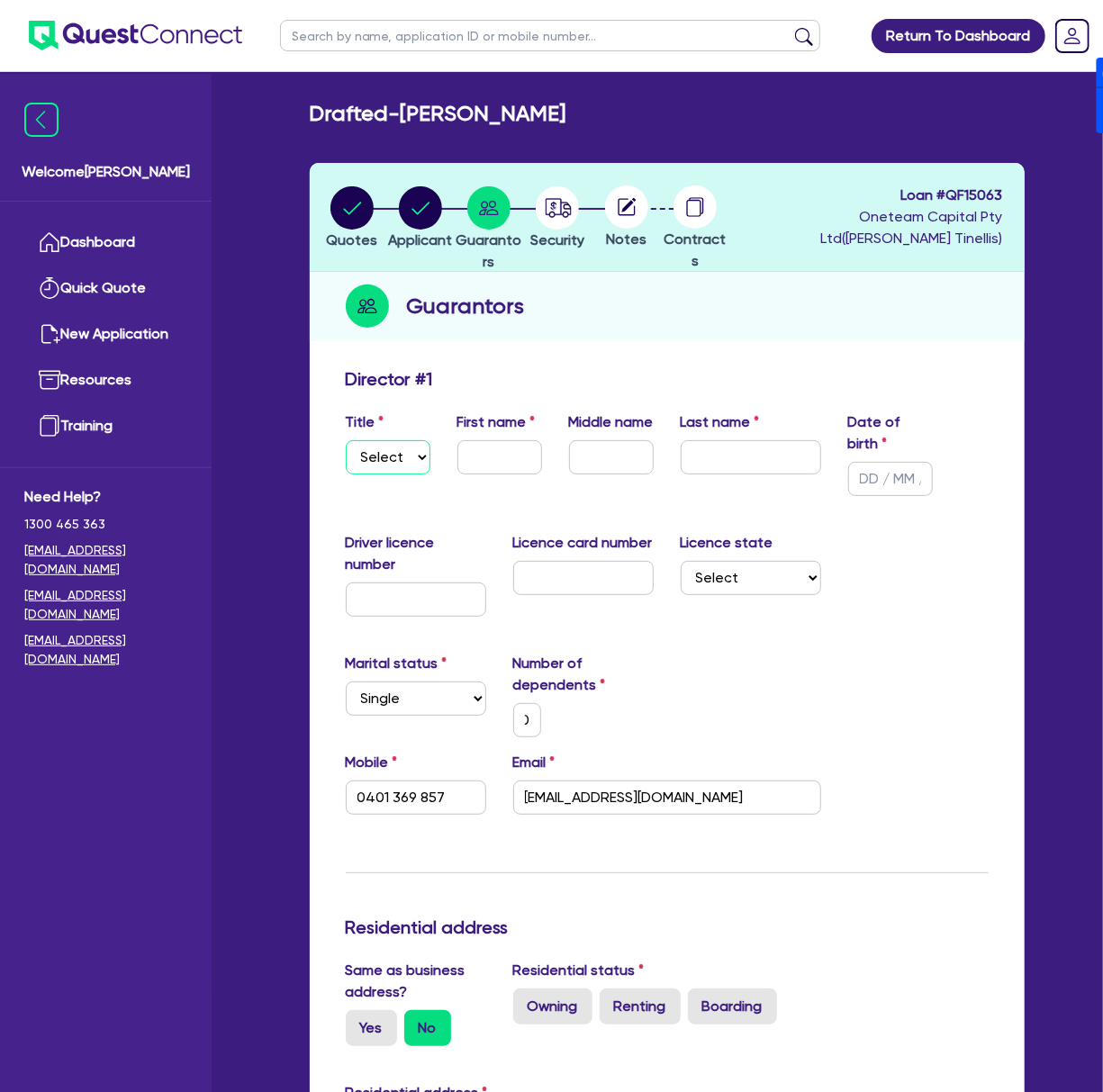
drag, startPoint x: 378, startPoint y: 444, endPoint x: 394, endPoint y: 470, distance: 30.5
click at [378, 444] on select "Select Mr Mrs Ms Miss Dr" at bounding box center [388, 458] width 84 height 35
select select "MR"
click at [346, 441] on select "Select Mr Mrs Ms Miss Dr" at bounding box center [388, 458] width 84 height 35
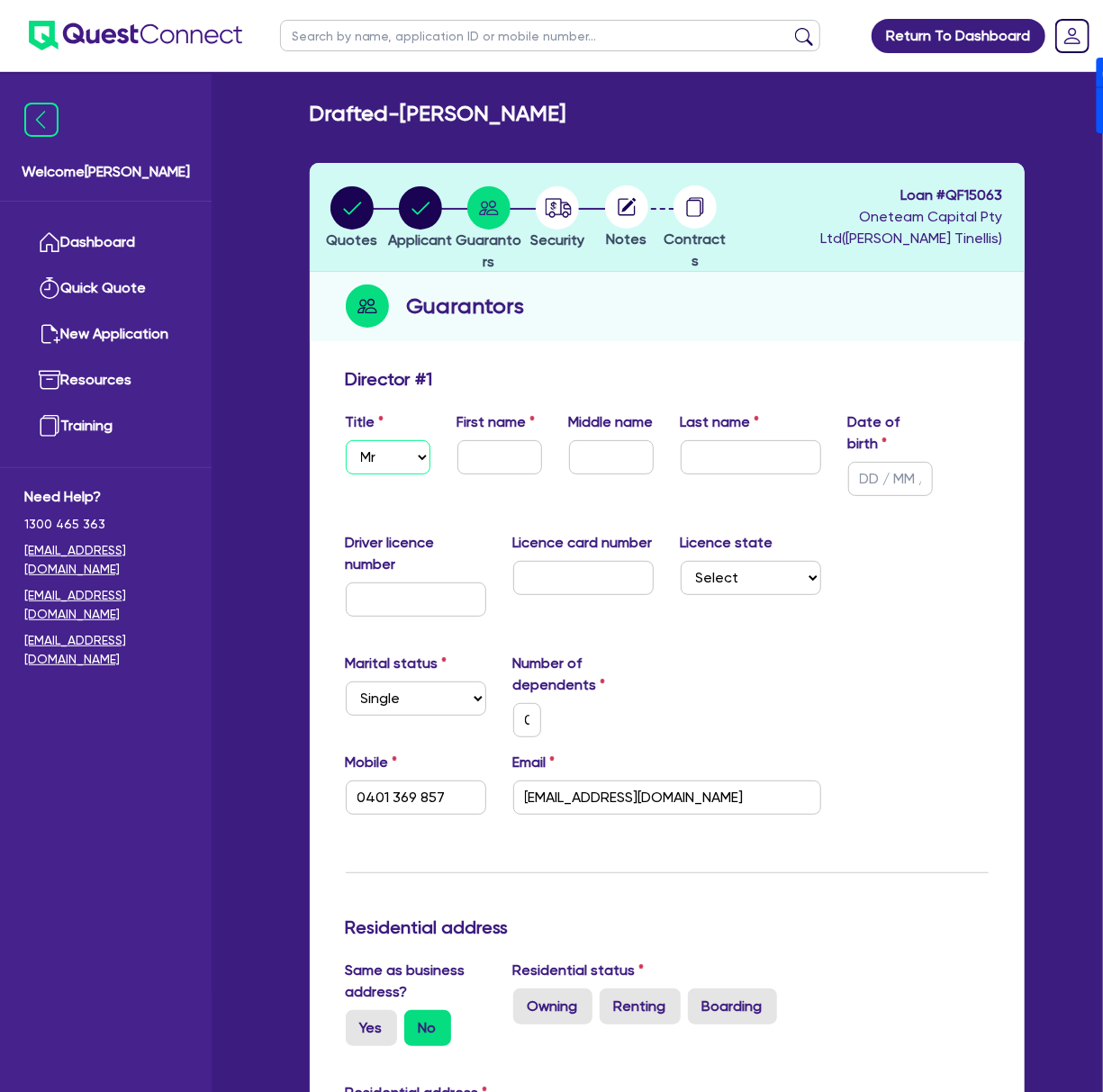
type input "0"
type input "0401 369 857"
click at [462, 462] on input "text" at bounding box center [499, 458] width 84 height 35
type input "J"
type input "0"
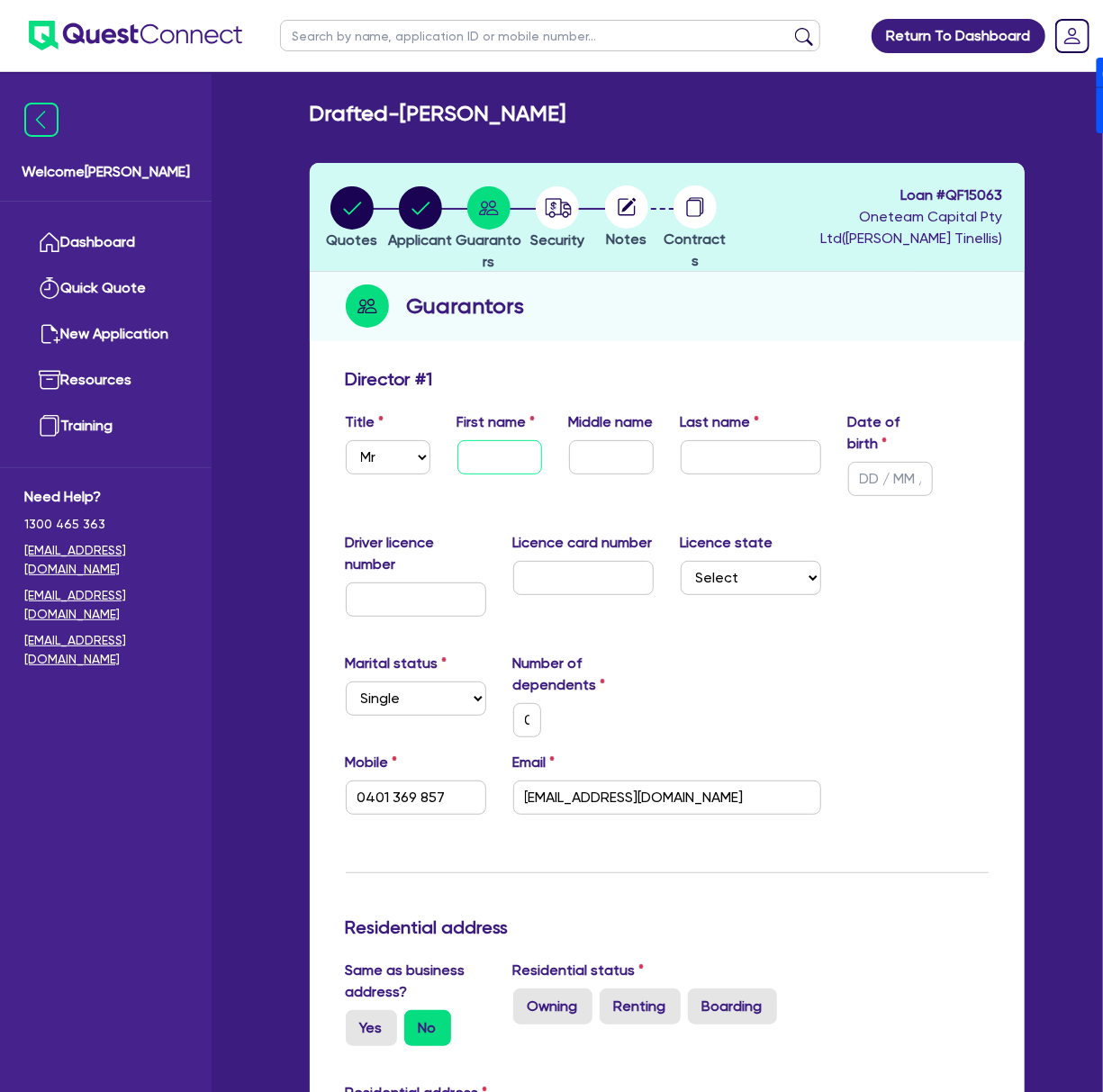
type input "0401 369 857"
type input "[PERSON_NAME]"
type input "0"
type input "0401 369 857"
type input "Jak"
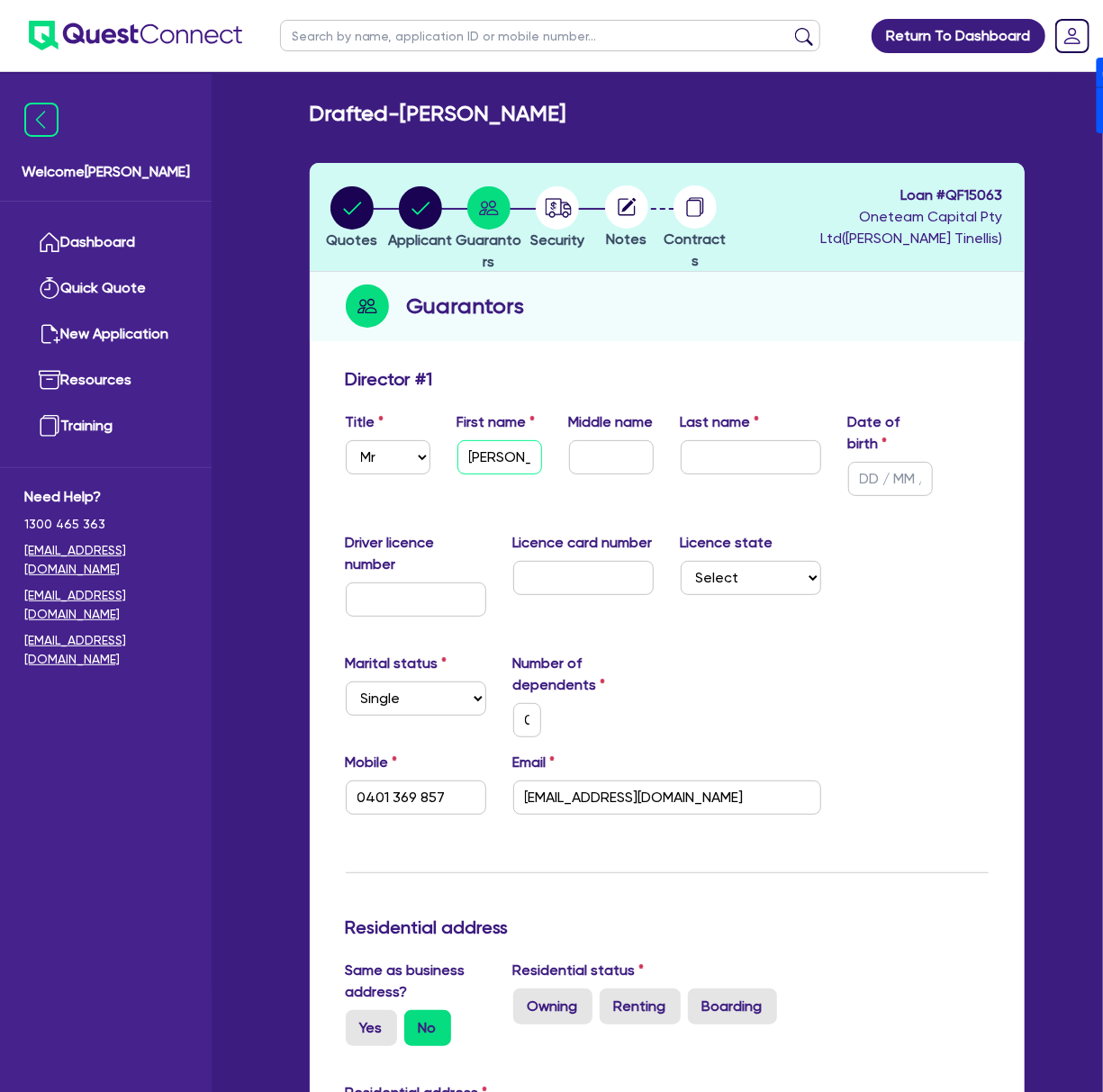
type input "0"
type input "0401 369 857"
type input "[PERSON_NAME]"
type input "0"
type input "0401 369 857"
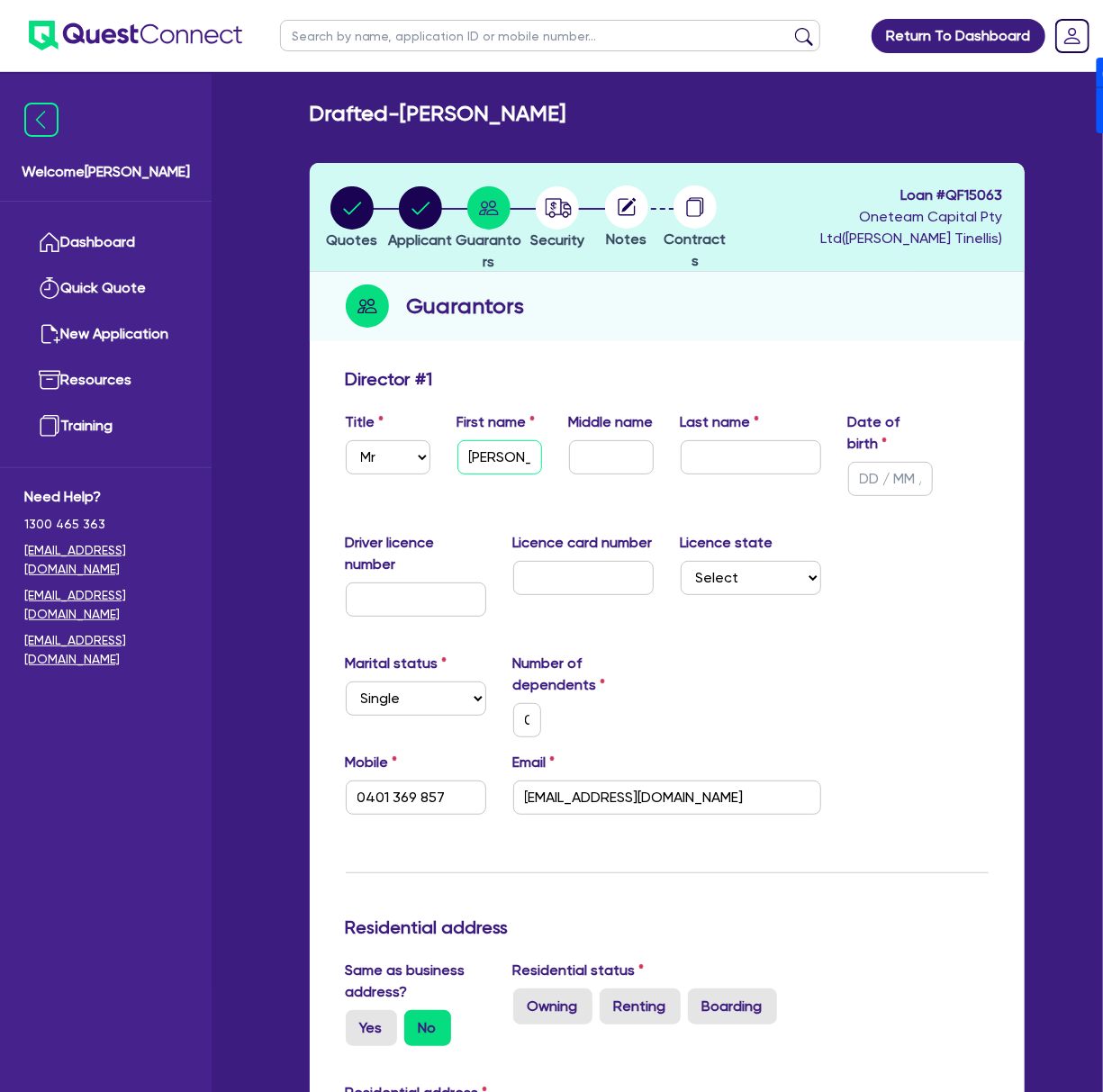
type input "[PERSON_NAME]"
type input "W"
type input "0"
type input "0401 369 857"
type input "We"
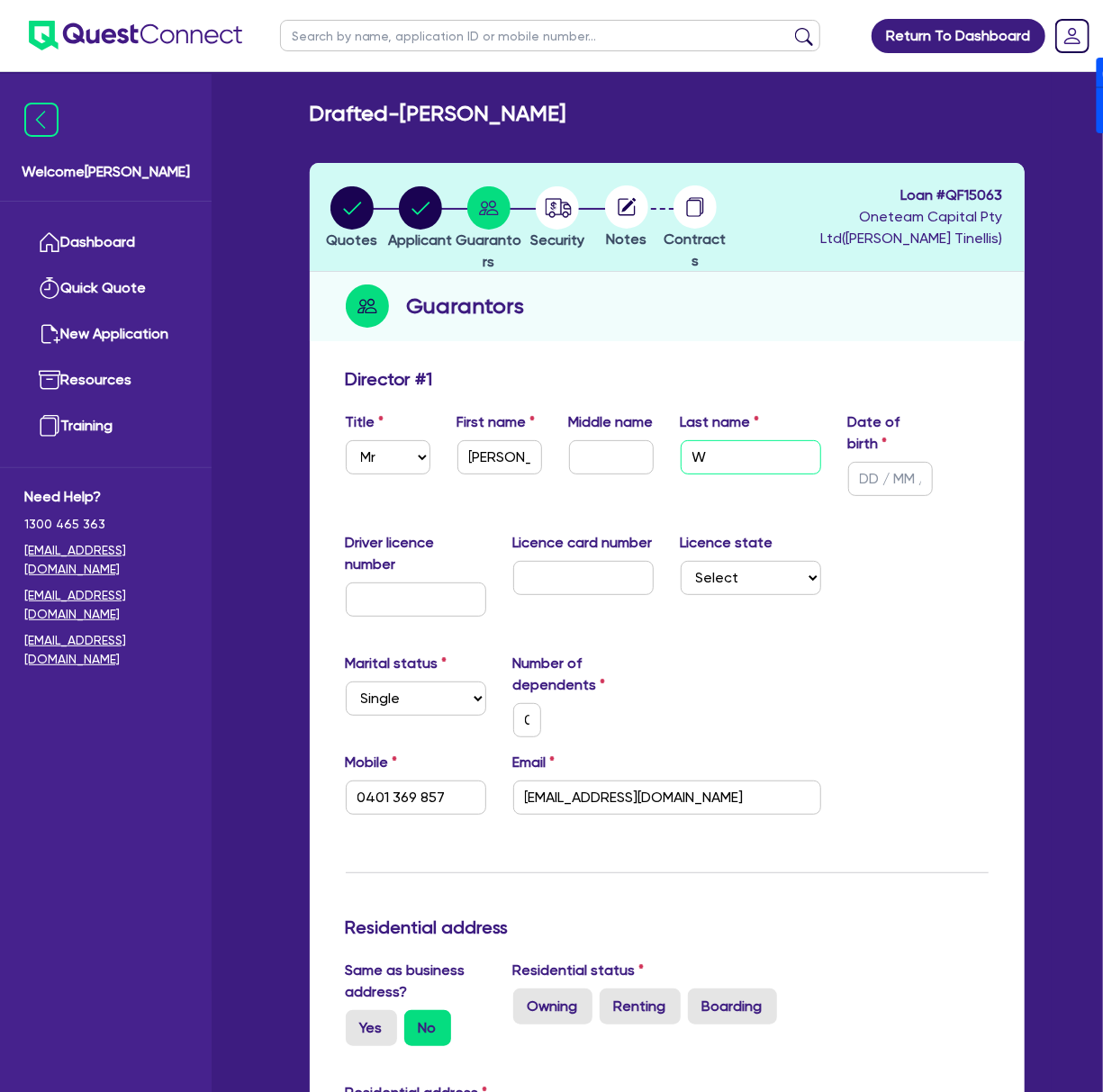
type input "0"
type input "0401 369 857"
type input "Web"
type input "0"
type input "0401 369 857"
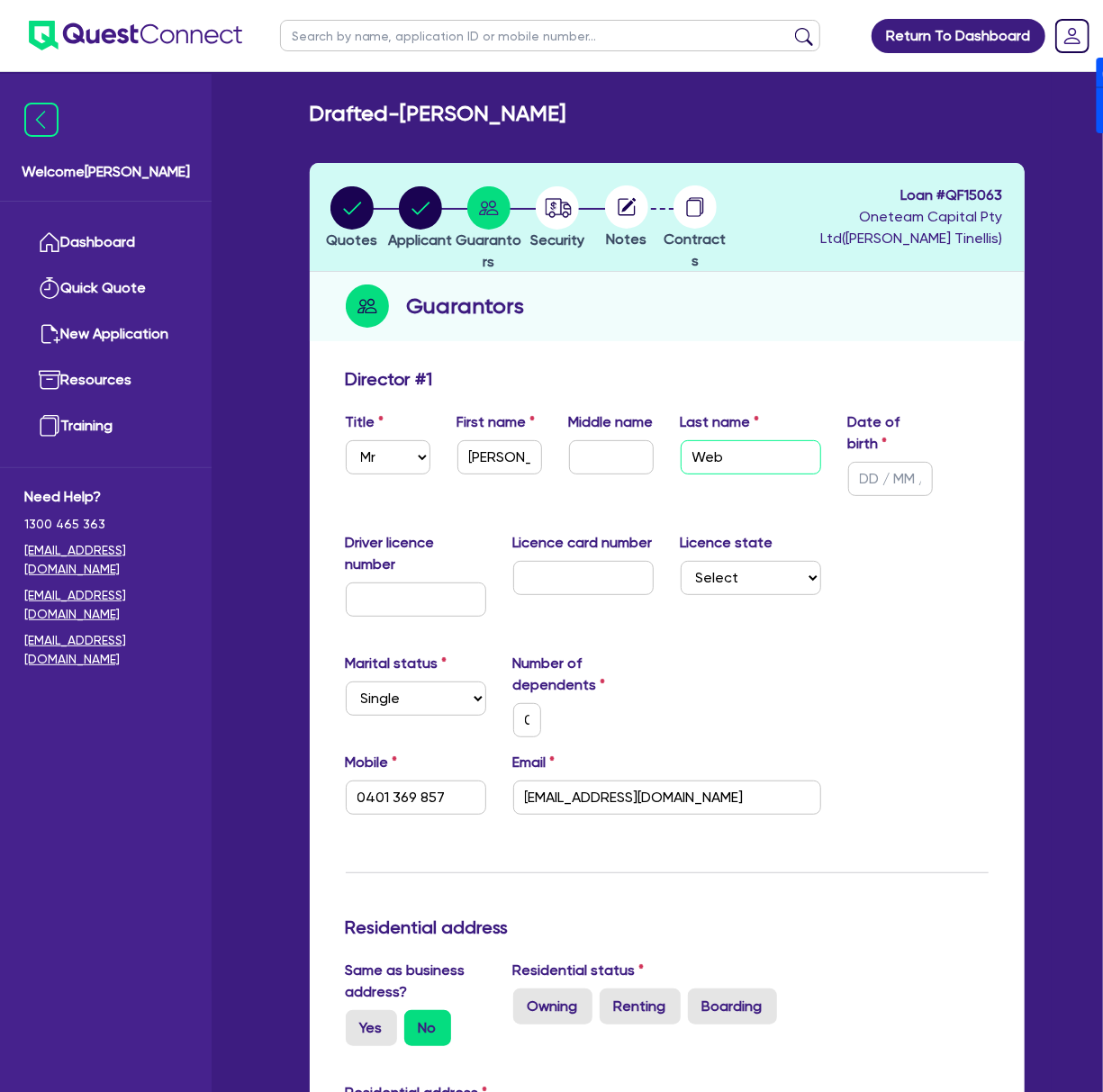
type input "Webs"
type input "0"
type input "0401 369 857"
type input "Webst"
type input "0"
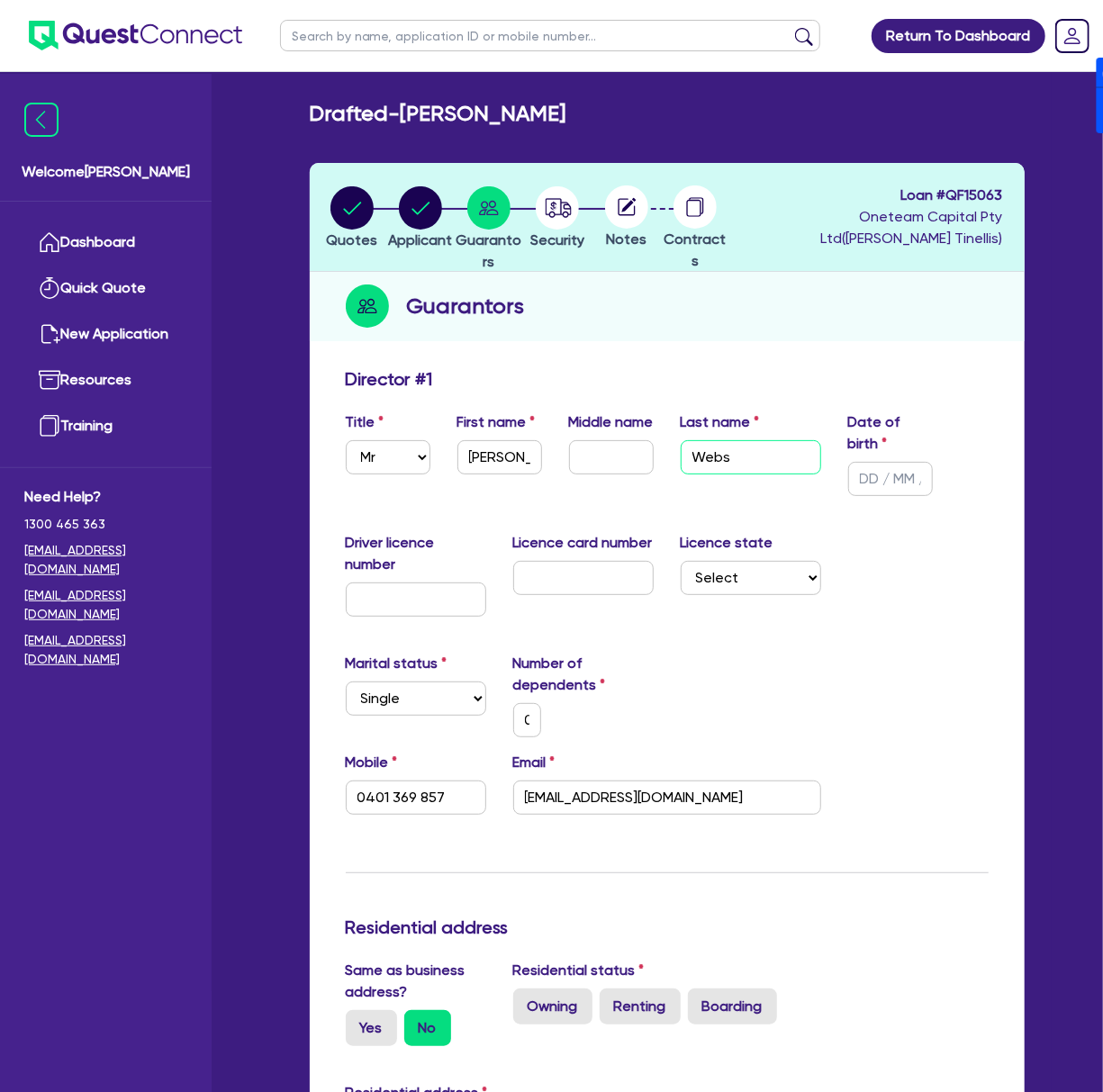
type input "0401 369 857"
type input "Webste"
type input "0"
type input "0401 369 857"
type input "[PERSON_NAME]"
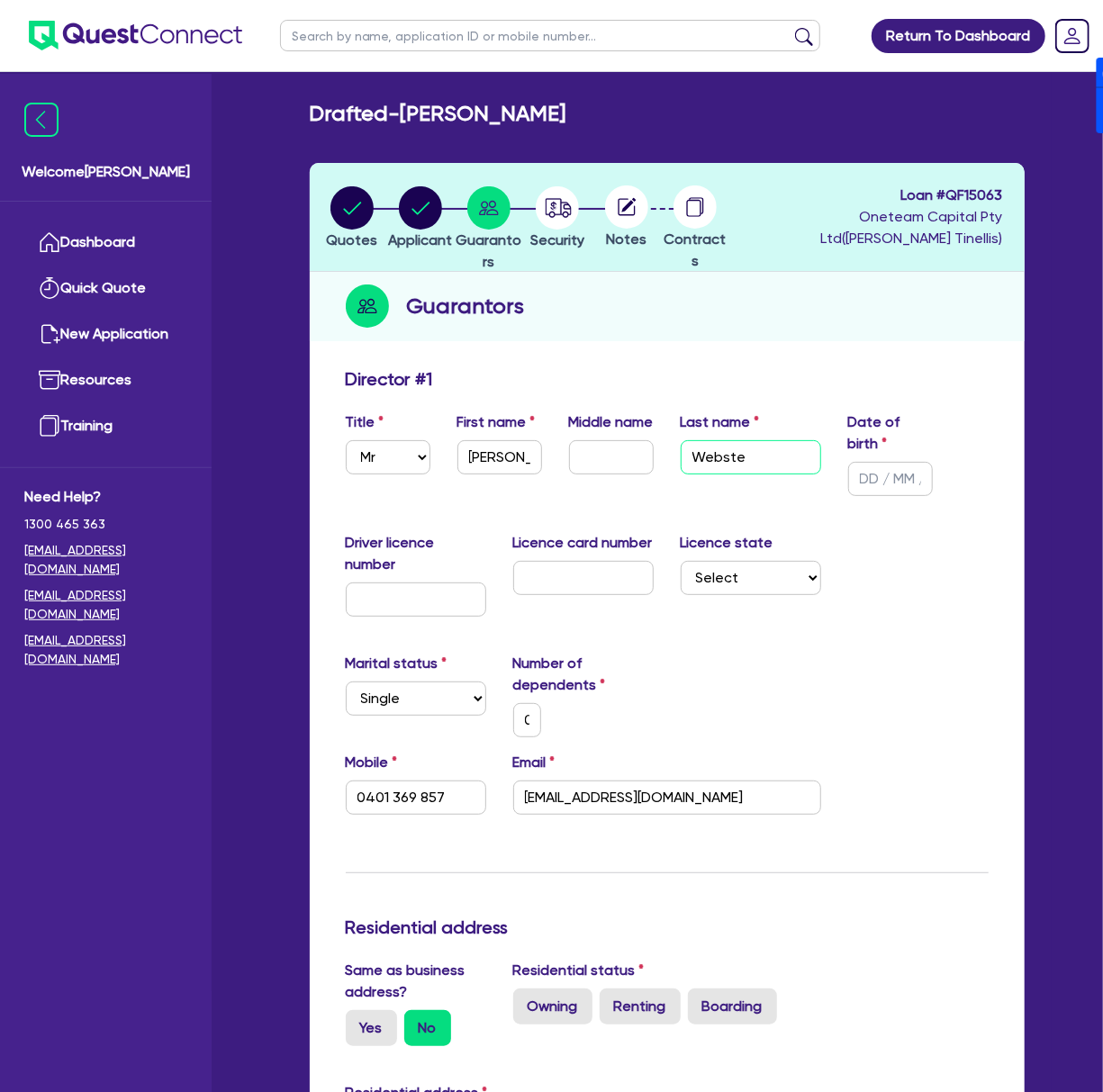
type input "0"
type input "0401 369 857"
type input "[PERSON_NAME]"
type input "1 / /"
type input "0"
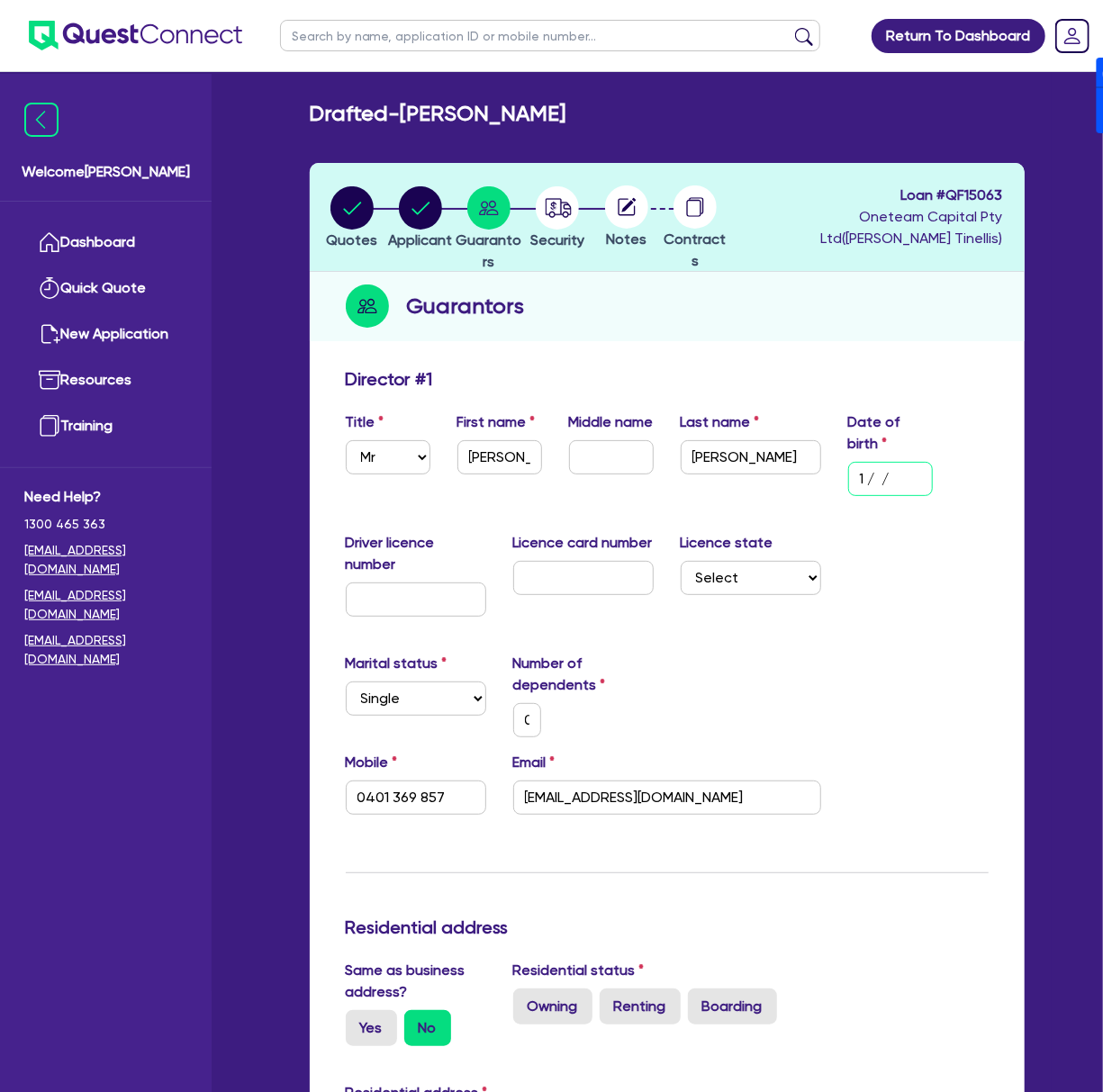
type input "0401 369 857"
type input "14/ /"
type input "0"
type input "0401 369 857"
type input "14/0 /"
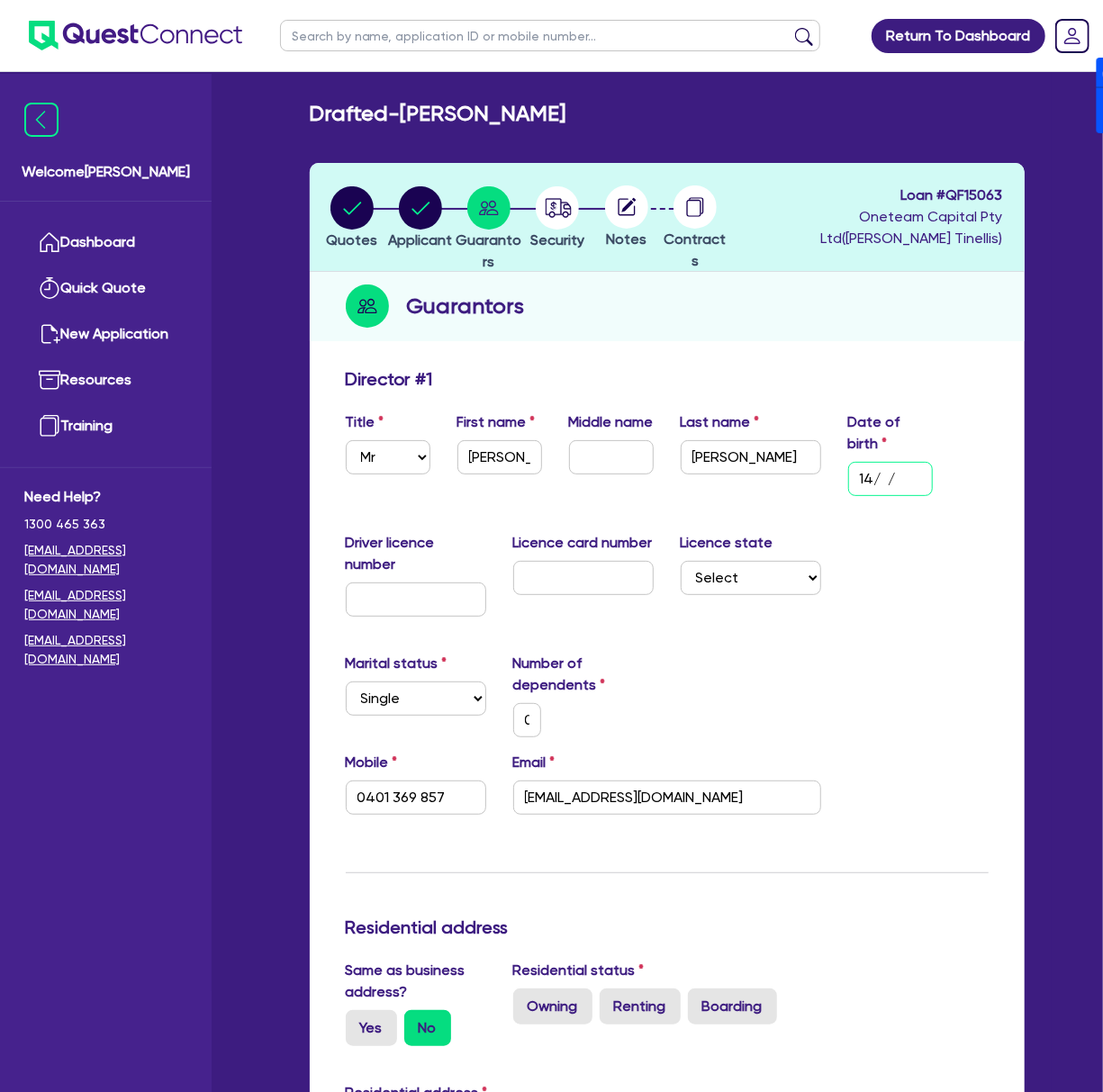
type input "0"
type input "0401 369 857"
type input "14/04/"
type input "0"
type input "0401 369 857"
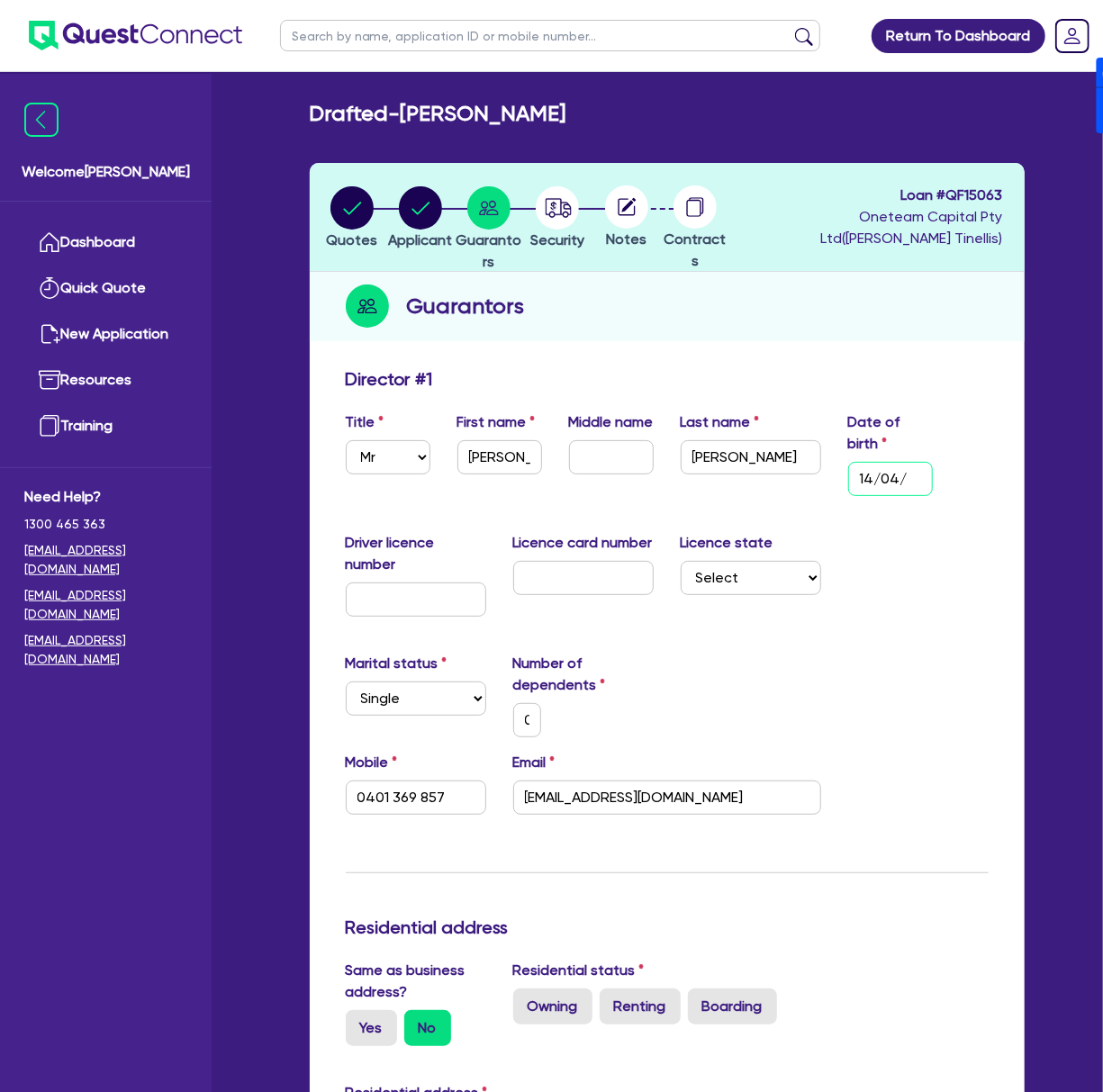
type input "14/04/1"
type input "0"
type input "0401 369 857"
type input "[DATE]"
type input "0"
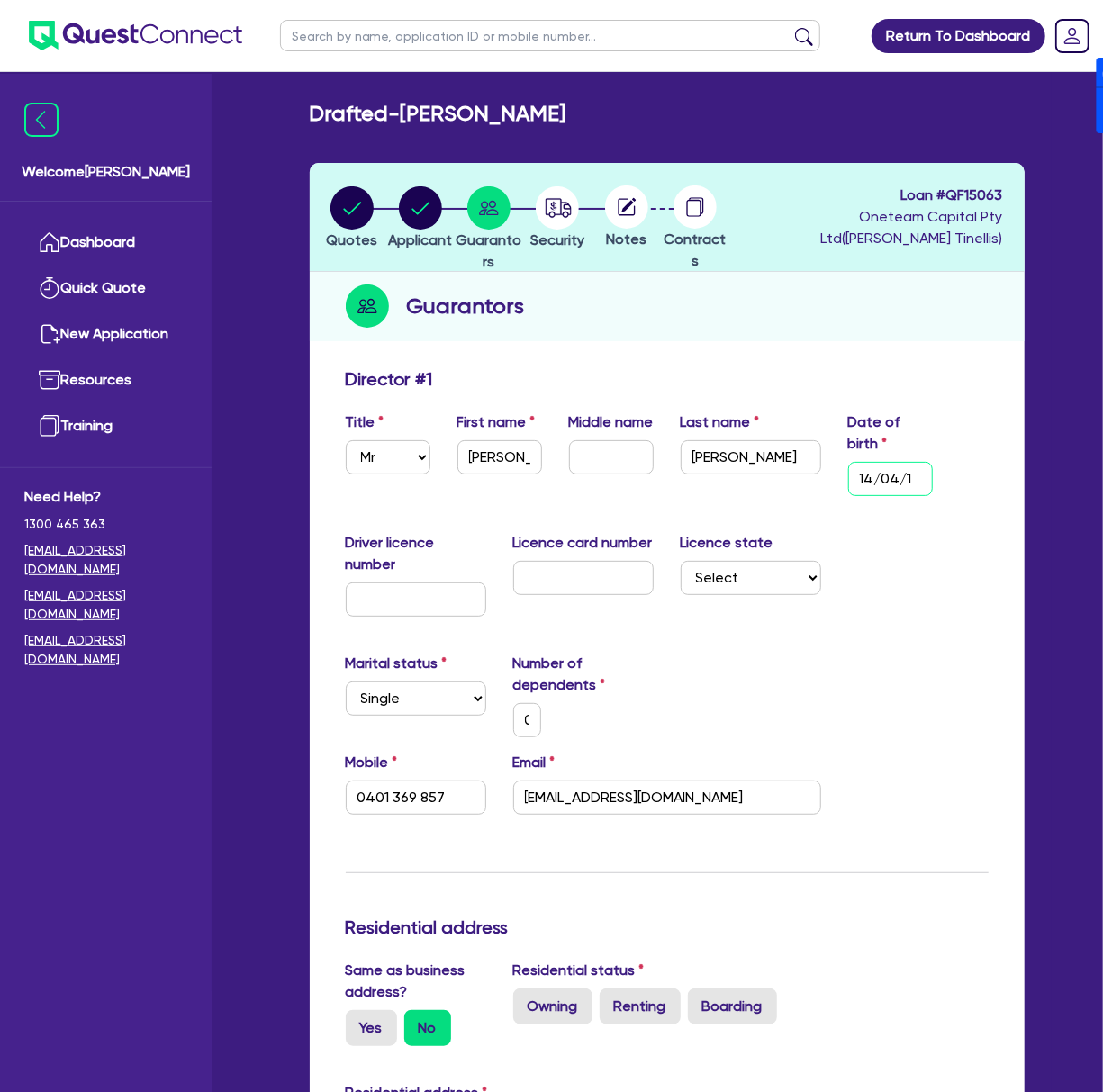
type input "0401 369 857"
type input "14/04/199"
type input "0"
type input "0401 369 857"
type input "[DATE]"
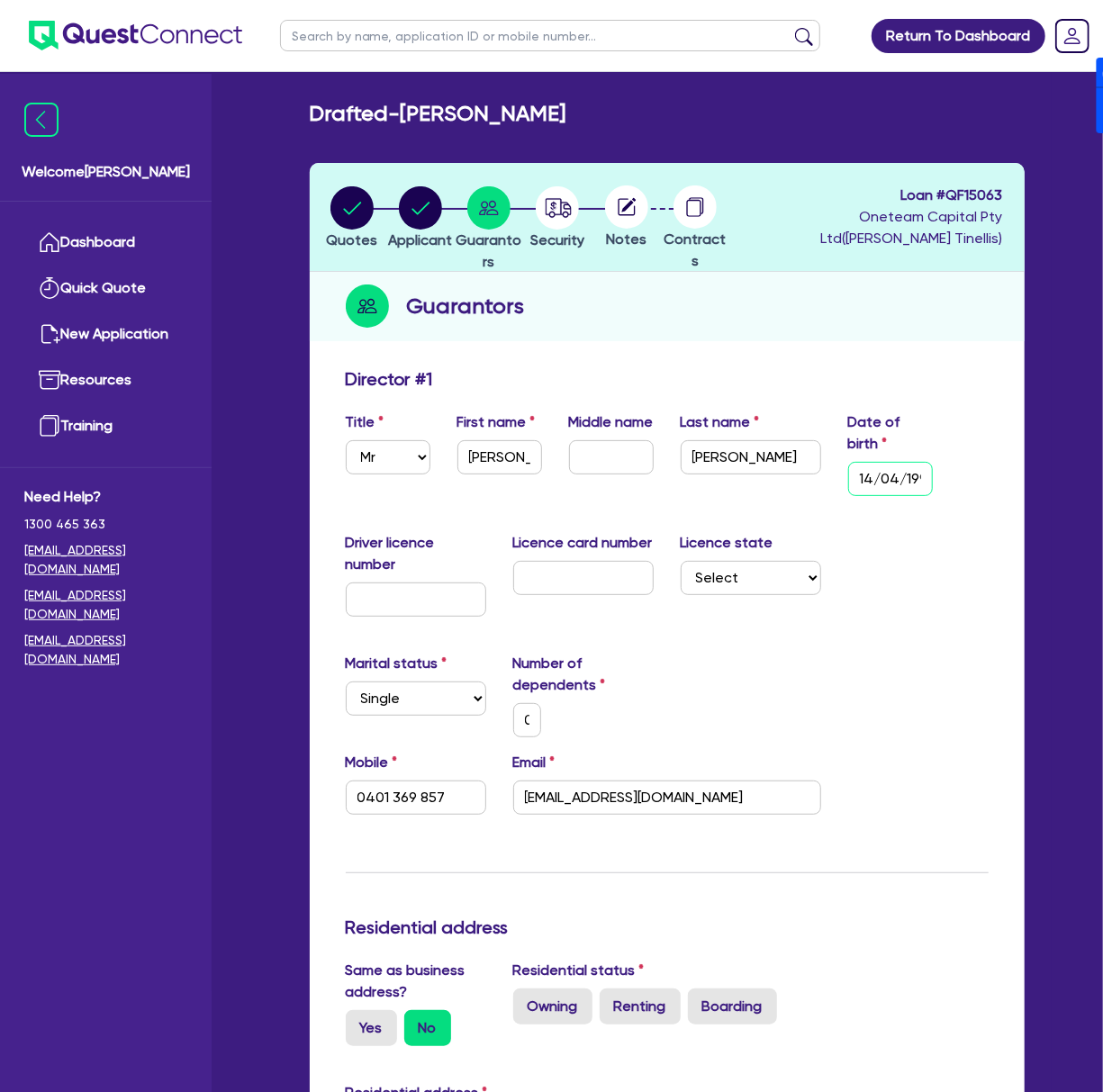
type input "0"
type input "0401 369 857"
type input "[DATE]"
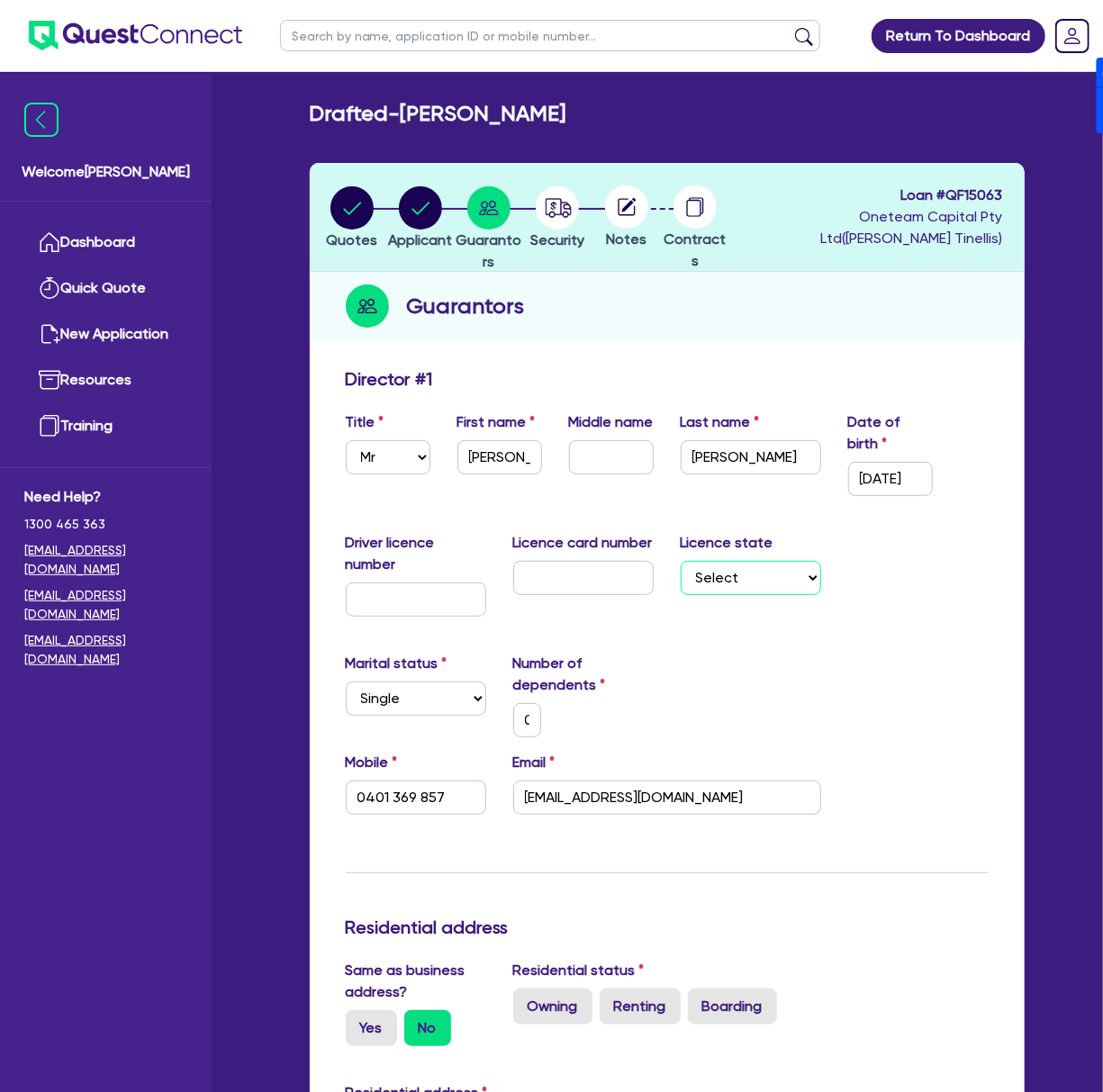
select select "[GEOGRAPHIC_DATA]"
type input "0"
type input "0401 369 857"
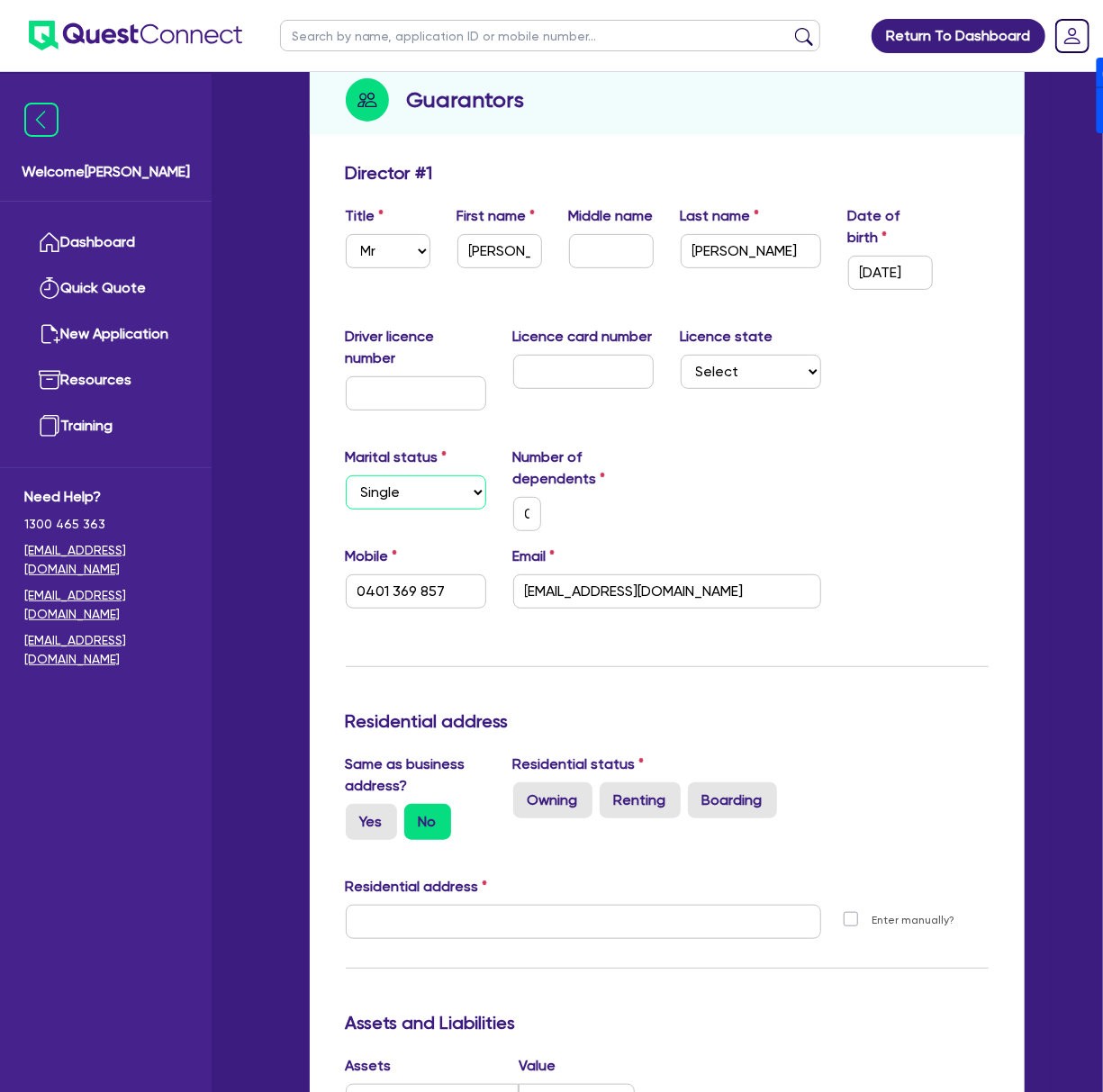
scroll to position [240, 0]
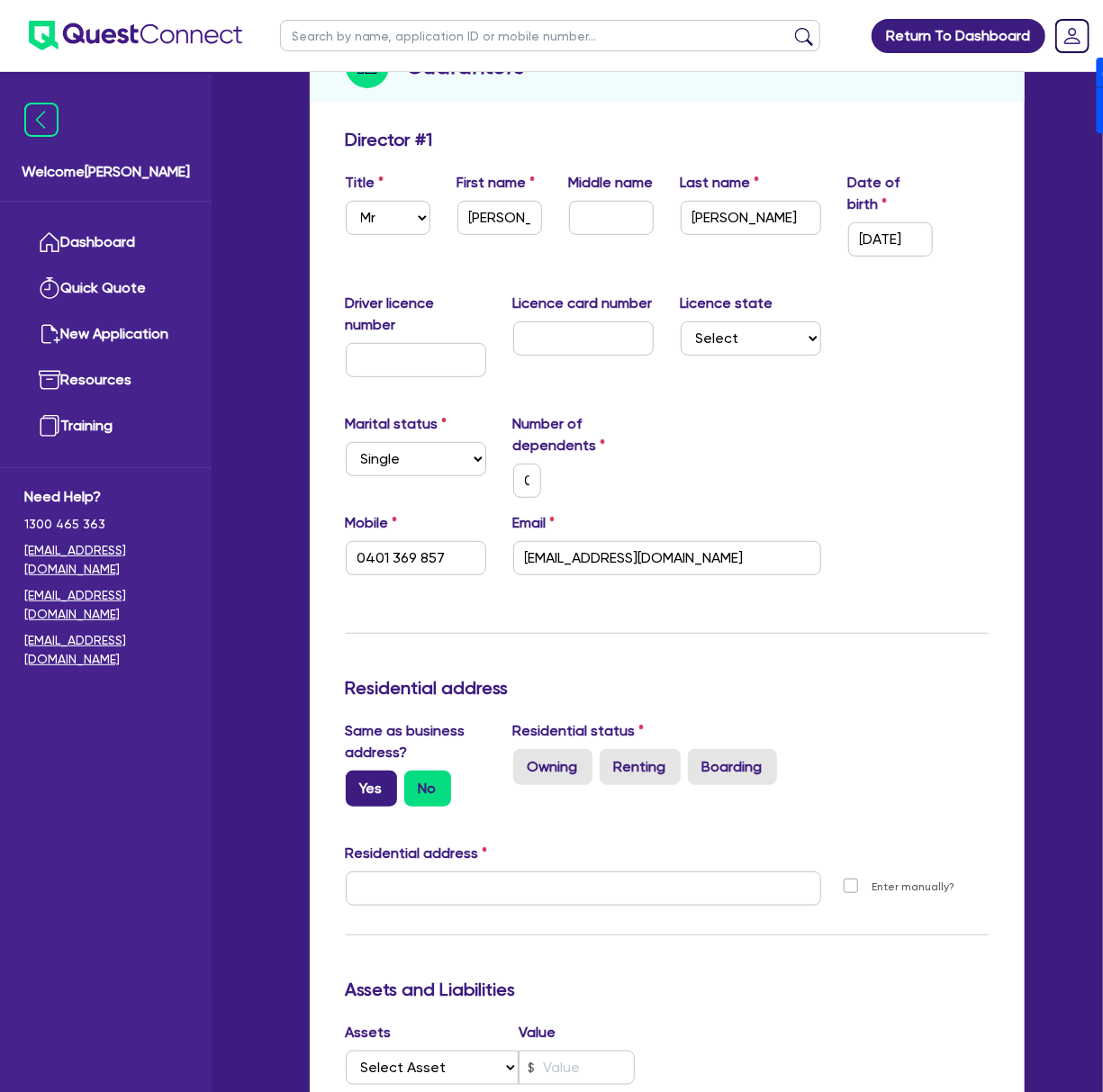
click at [376, 781] on label "Yes" at bounding box center [372, 789] width 51 height 36
click at [357, 781] on input "Yes" at bounding box center [352, 776] width 12 height 12
radio input "true"
type input "0"
type input "0401 369 857"
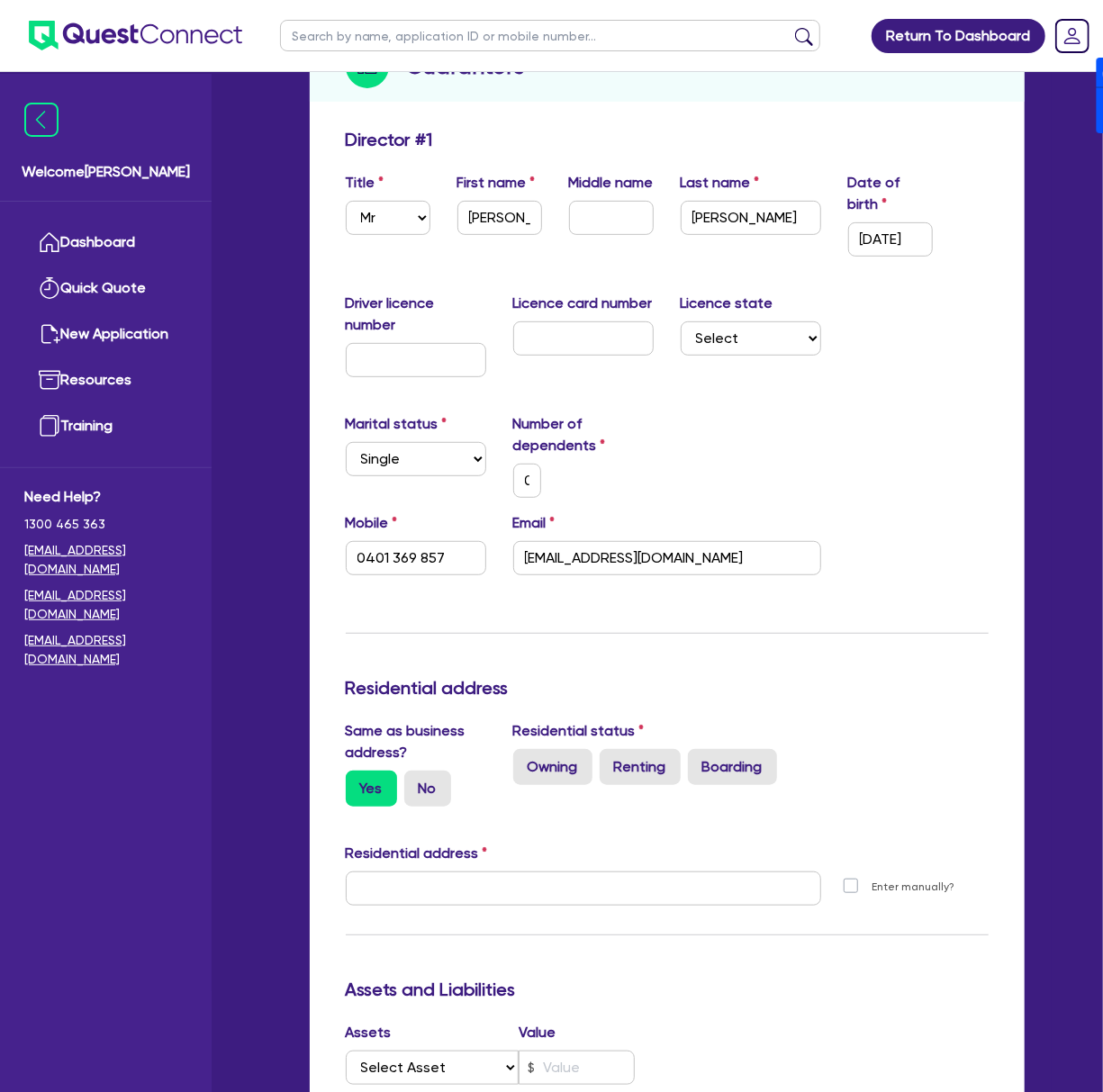
type input "[STREET_ADDRESS]"
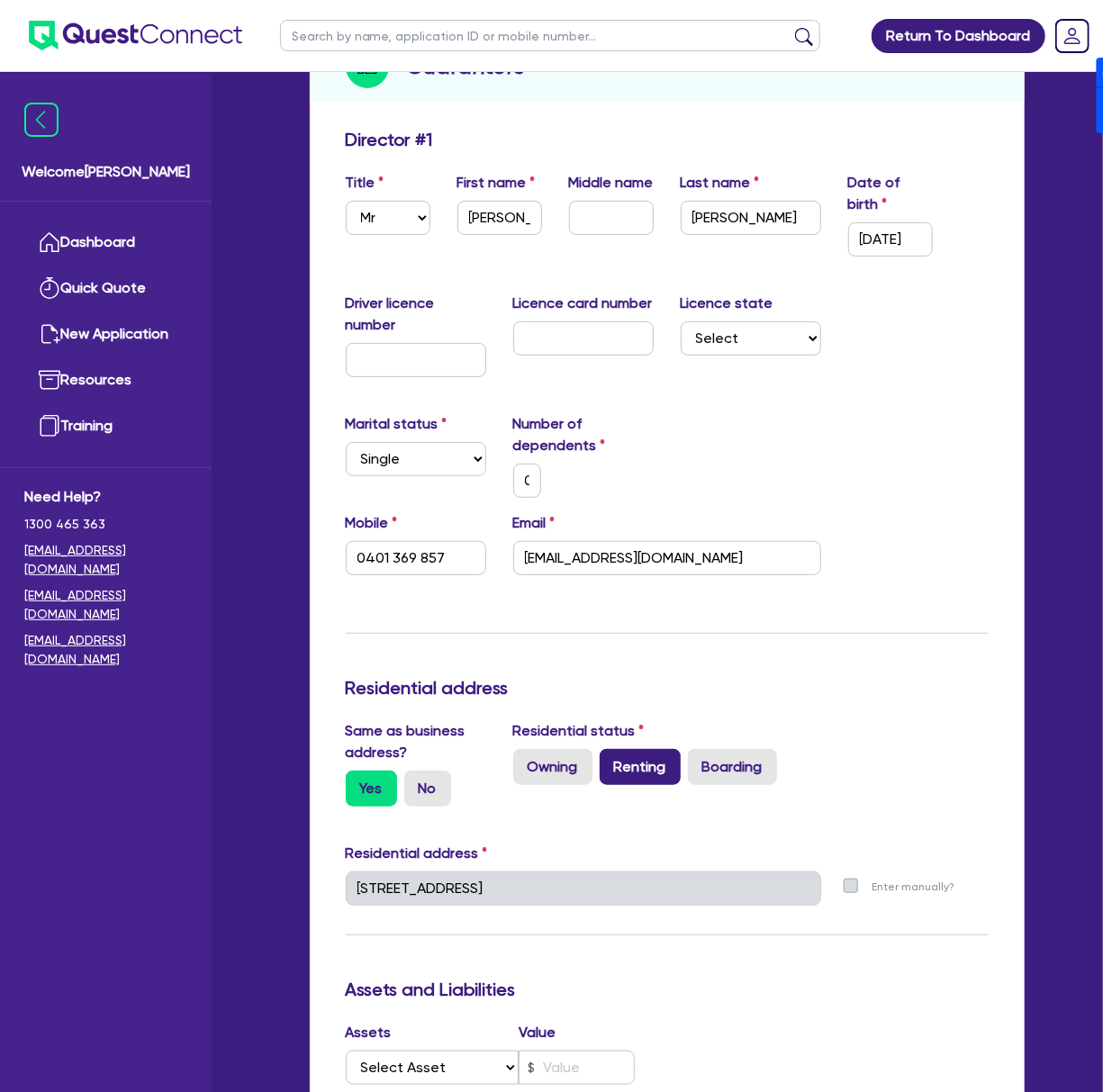
click at [650, 772] on label "Renting" at bounding box center [640, 767] width 81 height 36
click at [611, 760] on input "Renting" at bounding box center [605, 754] width 12 height 12
radio input "true"
type input "0"
type input "0401 369 857"
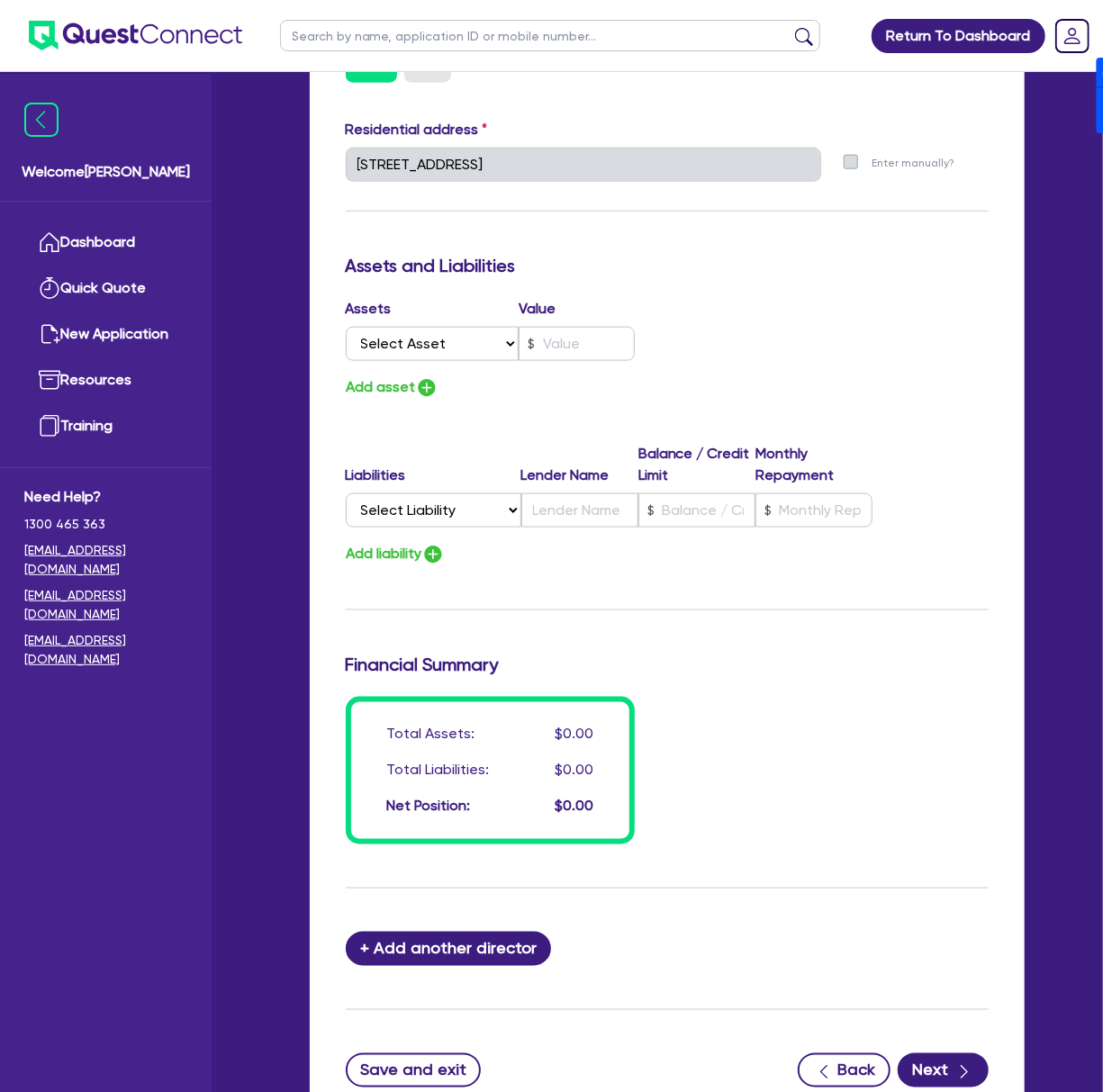
scroll to position [1080, 0]
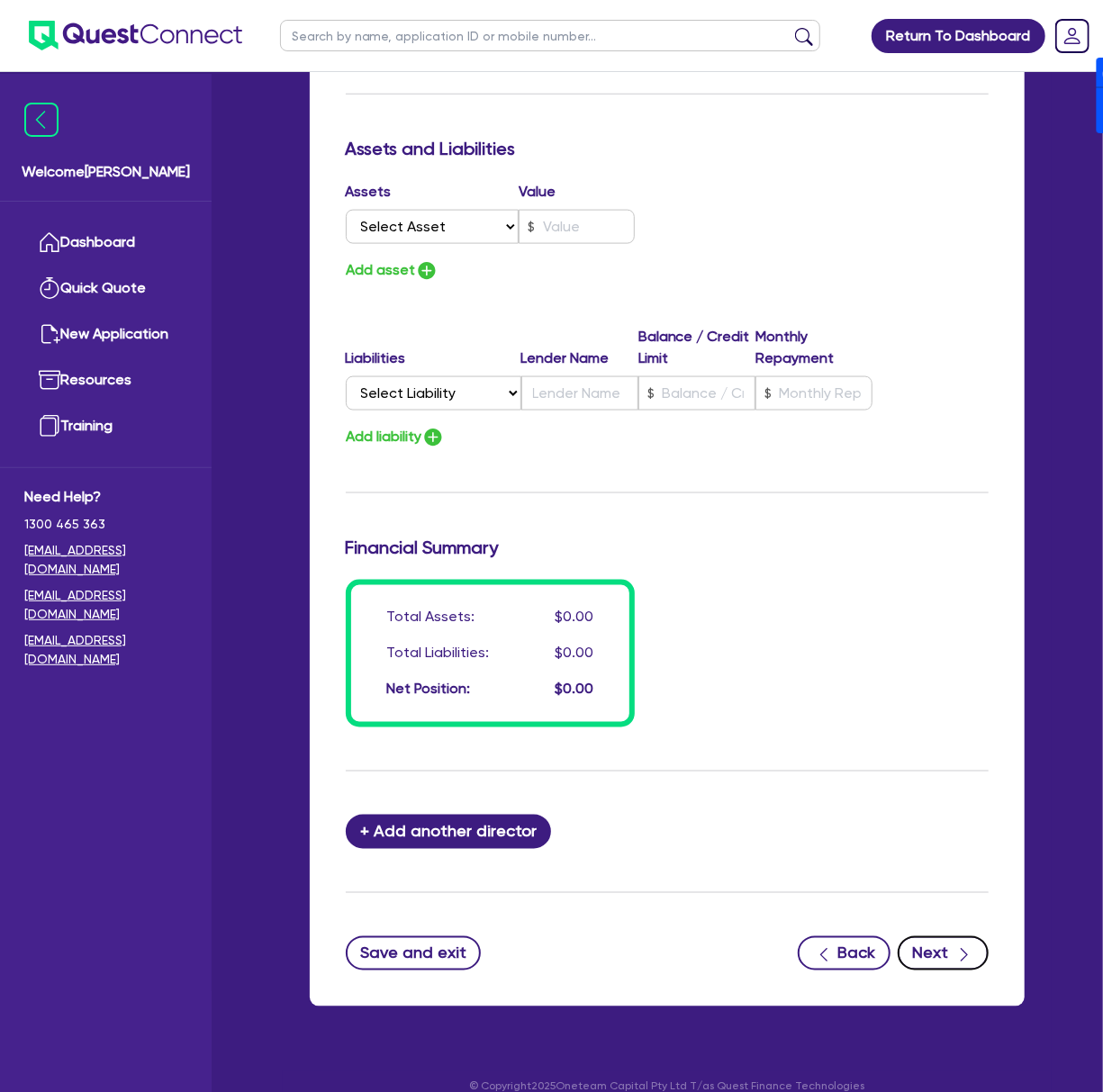
click at [950, 970] on button "Next" at bounding box center [943, 954] width 91 height 35
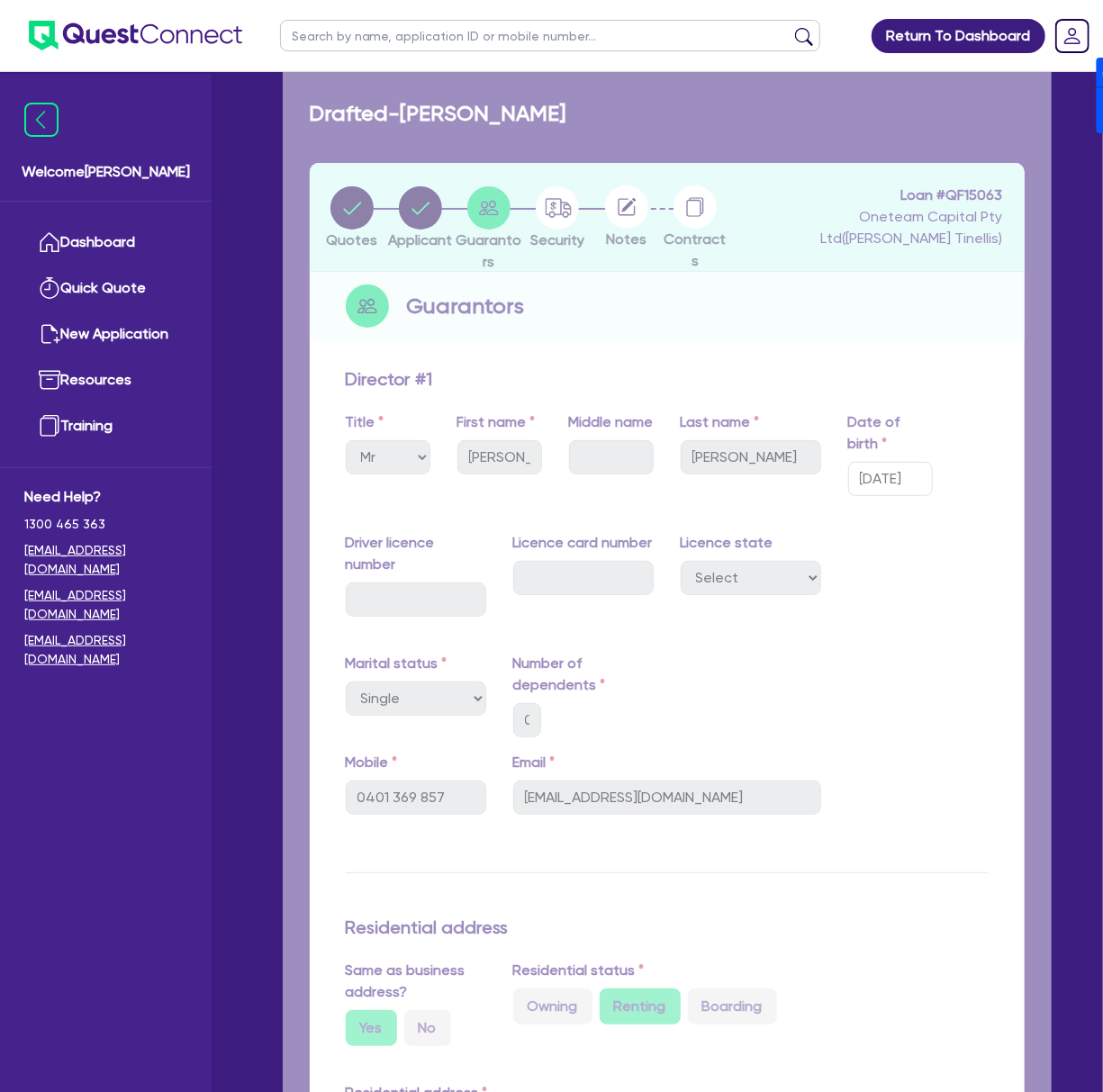
select select "CARS_AND_LIGHT_TRUCKS"
select select "PASSENGER_VEHICLES"
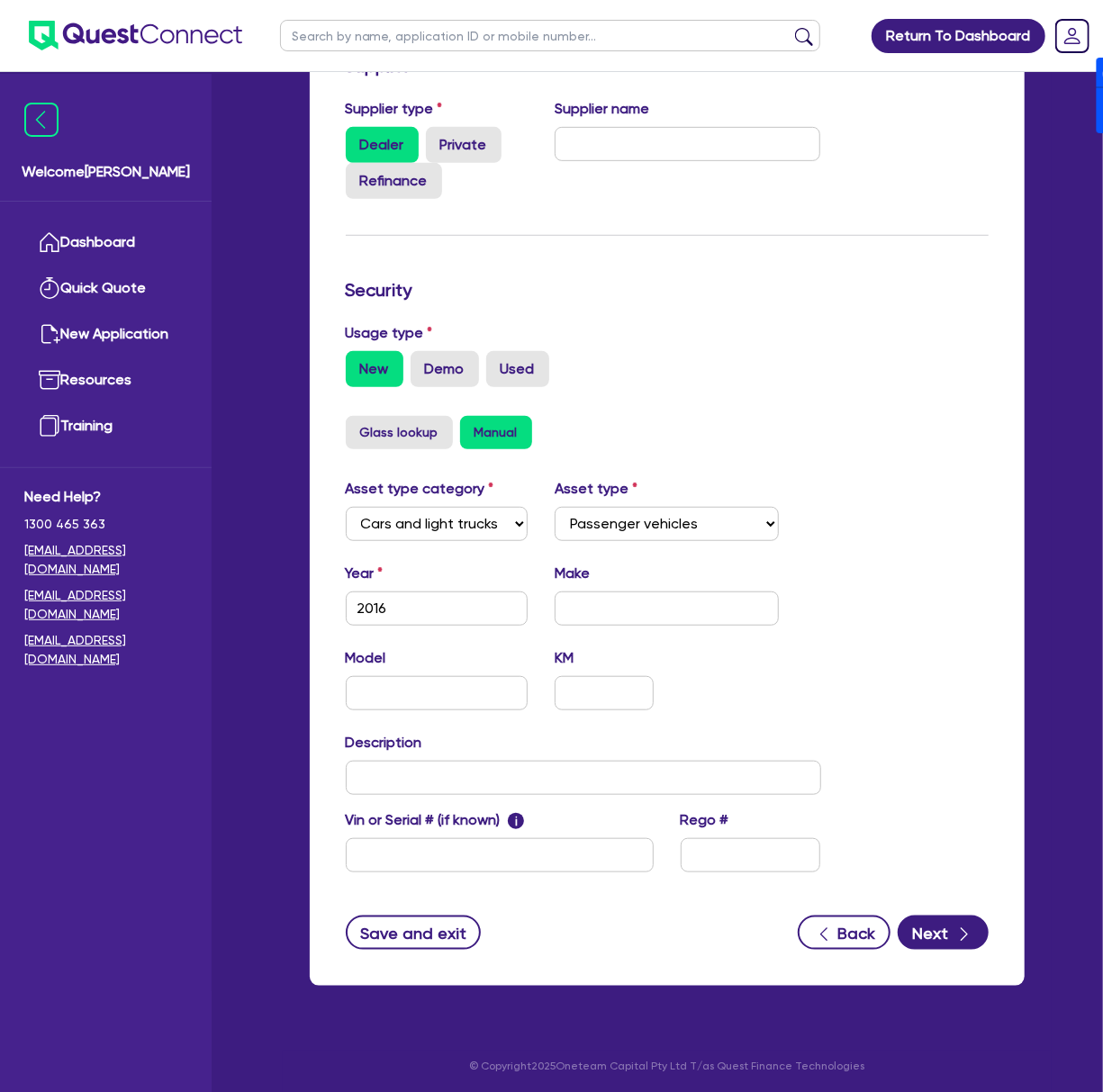
scroll to position [349, 0]
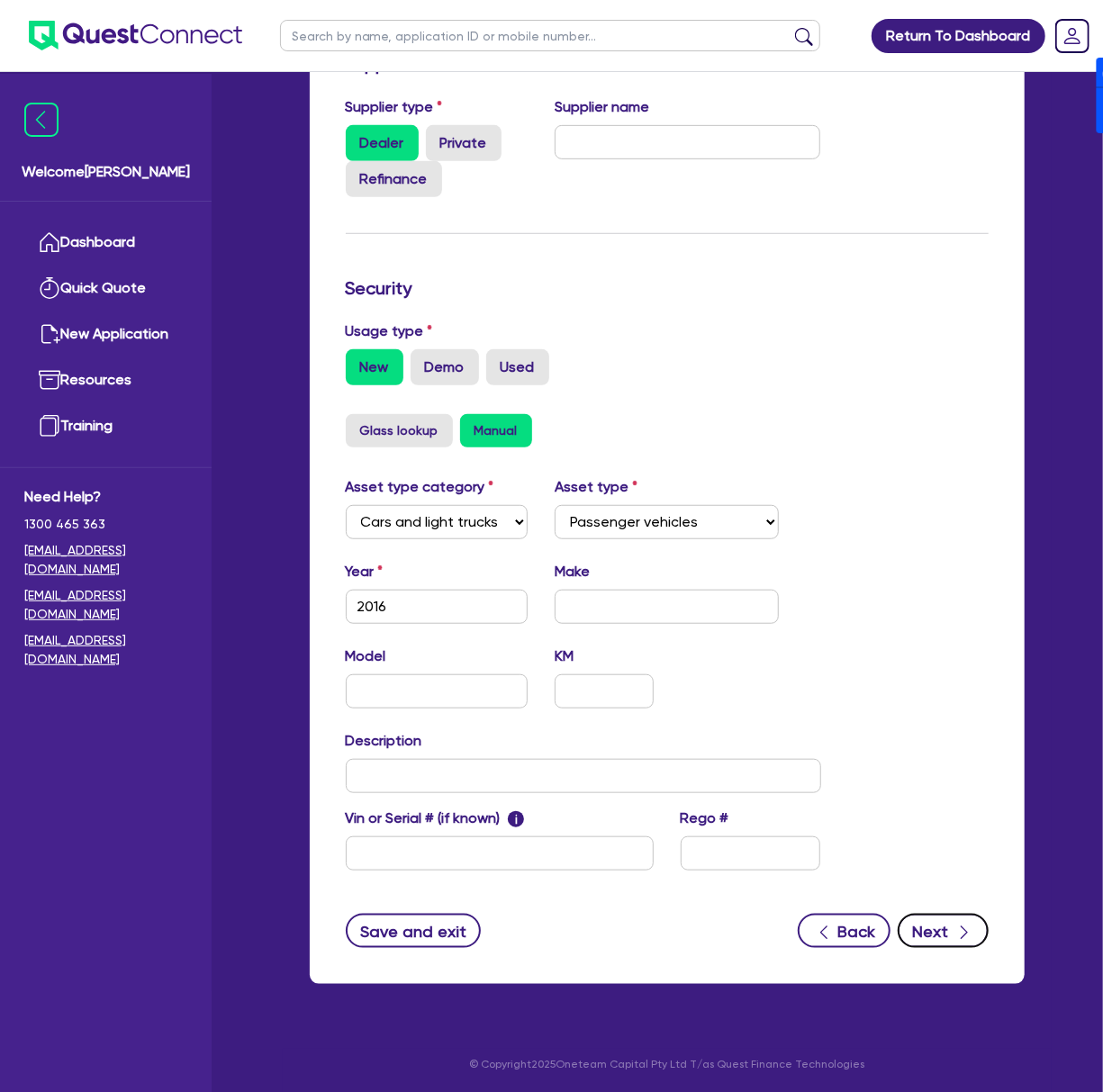
click at [947, 937] on button "Next" at bounding box center [943, 931] width 91 height 35
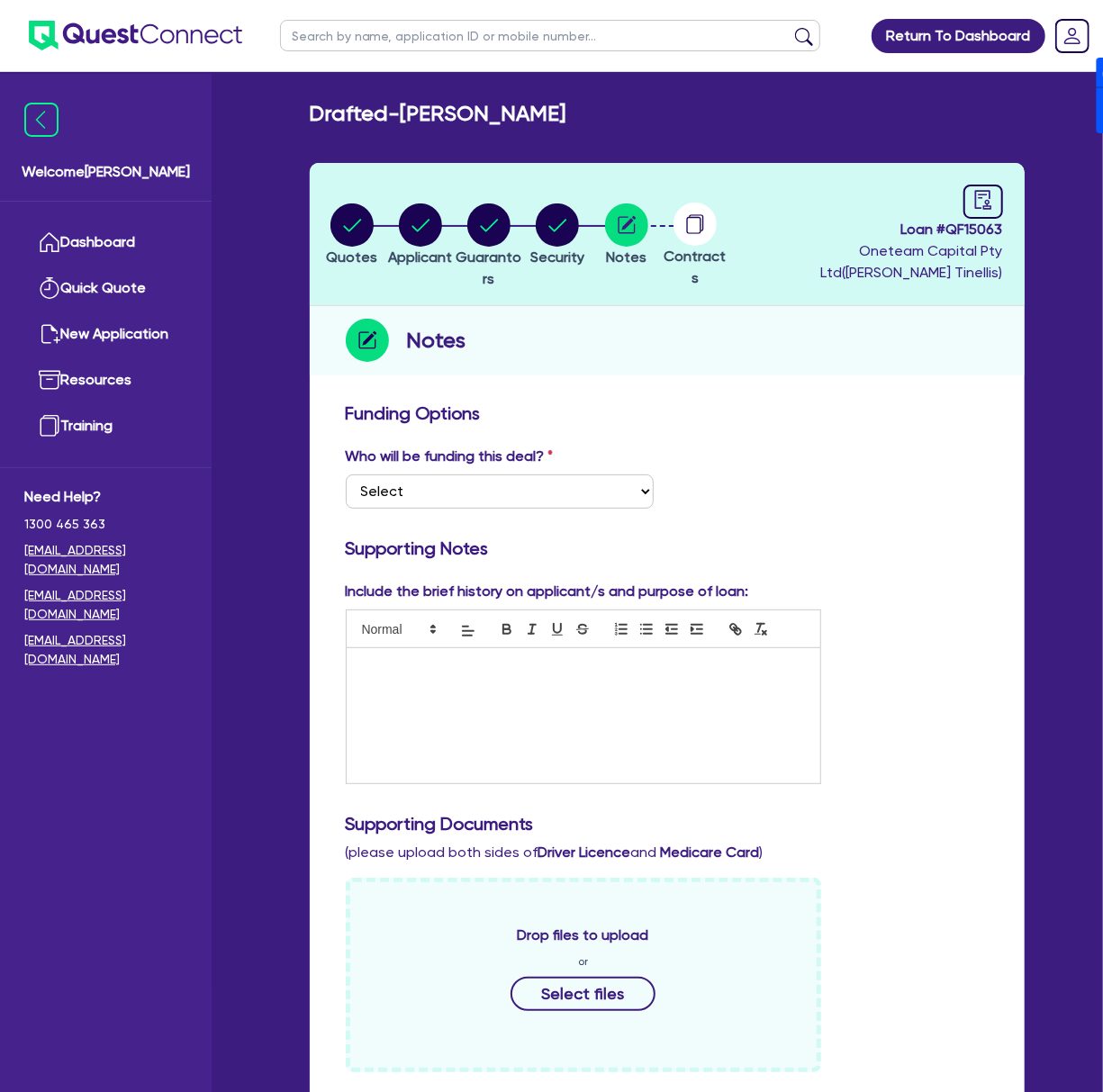
click at [987, 231] on span "Loan # QF15063" at bounding box center [868, 230] width 268 height 22
copy span "QF15063"
click at [973, 222] on span "Loan # QF15063" at bounding box center [868, 230] width 268 height 22
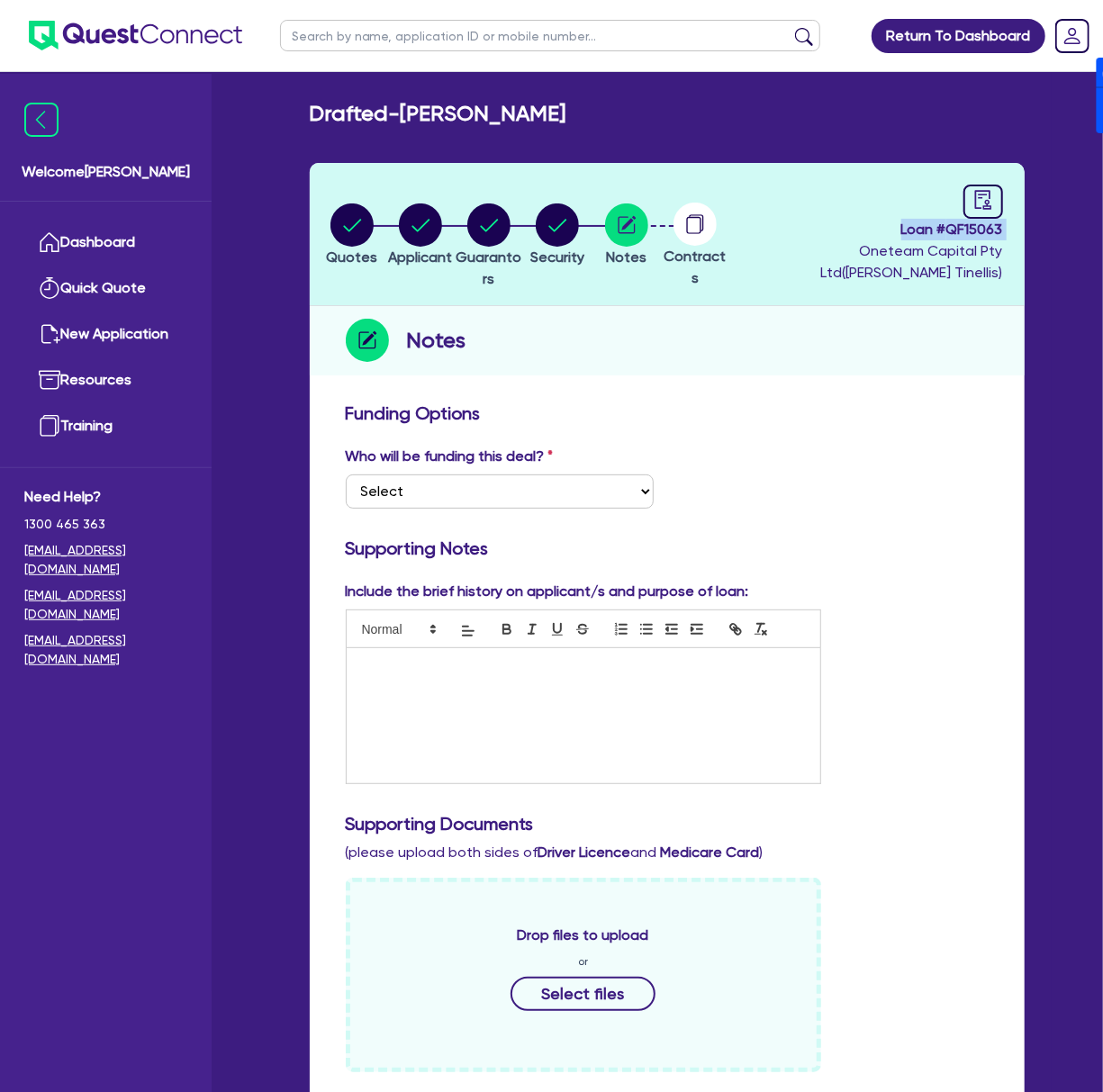
click at [973, 222] on span "Loan # QF15063" at bounding box center [868, 230] width 268 height 22
click at [983, 234] on span "Loan # QF15063" at bounding box center [868, 230] width 268 height 22
